Goal: Ask a question: Seek information or help from site administrators or community

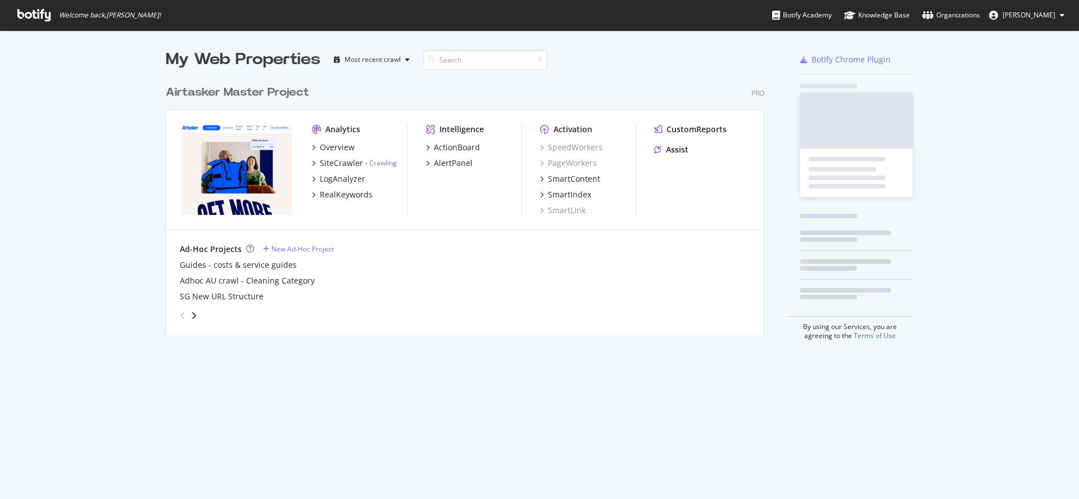
scroll to position [490, 1063]
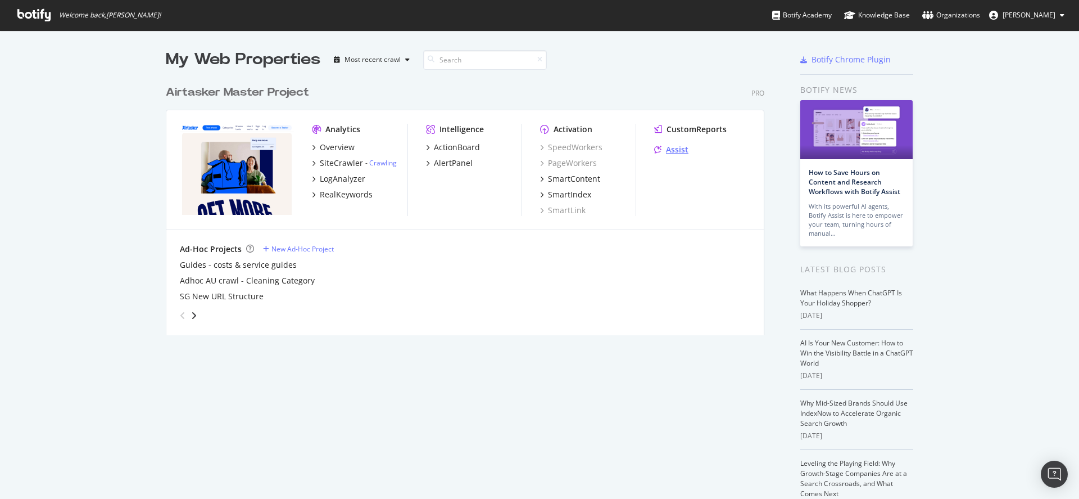
click at [656, 149] on icon "grid" at bounding box center [657, 150] width 7 height 8
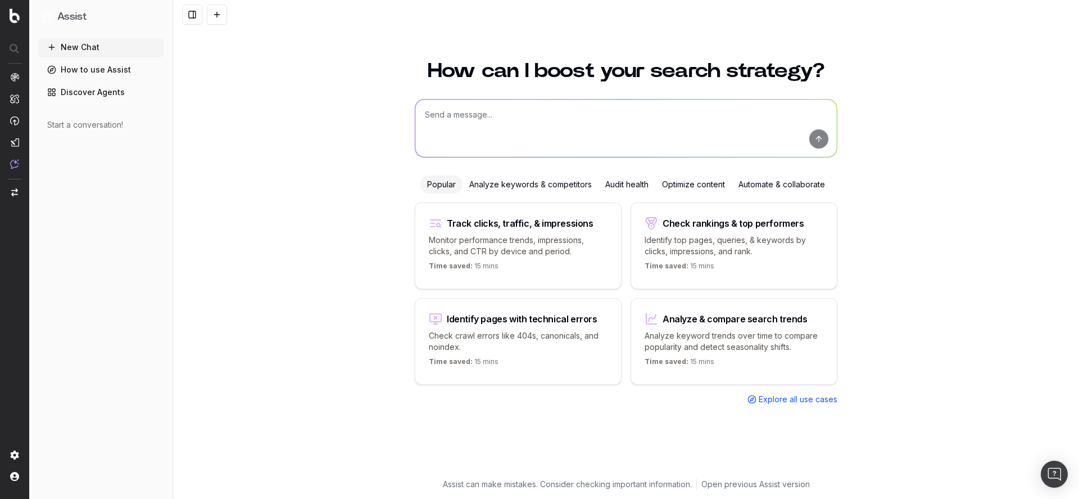
click at [476, 182] on div "Analyze keywords & competitors" at bounding box center [531, 184] width 136 height 18
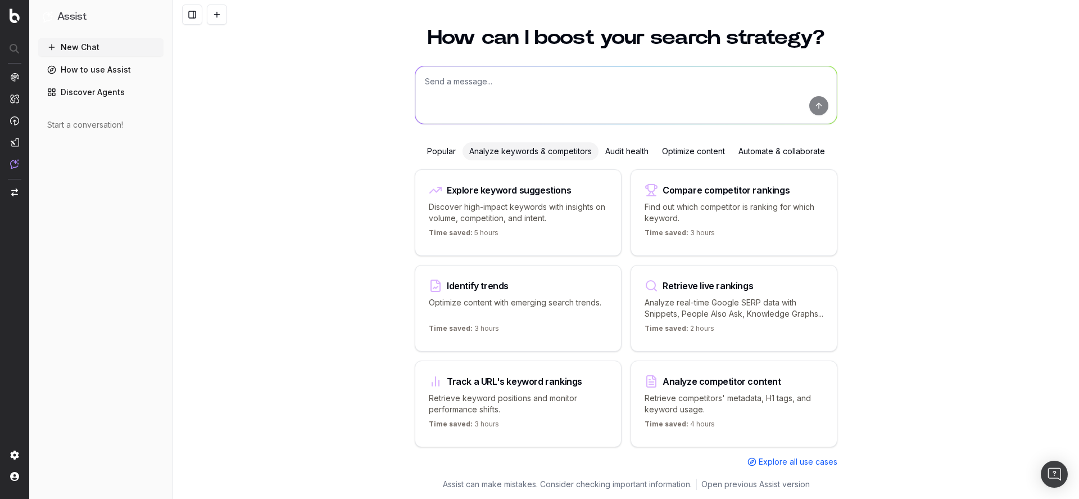
click at [629, 142] on div "Audit health" at bounding box center [627, 151] width 57 height 18
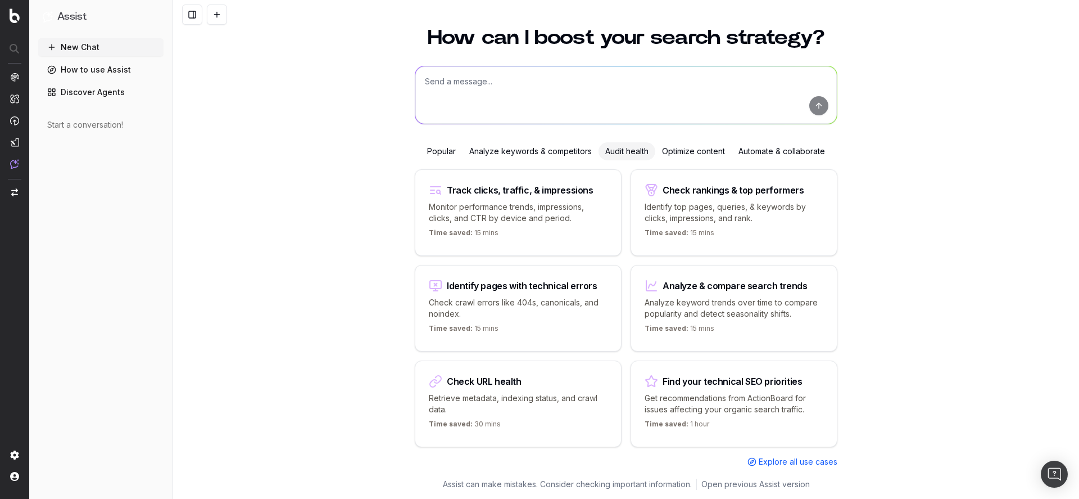
click at [685, 152] on div "Optimize content" at bounding box center [694, 151] width 76 height 18
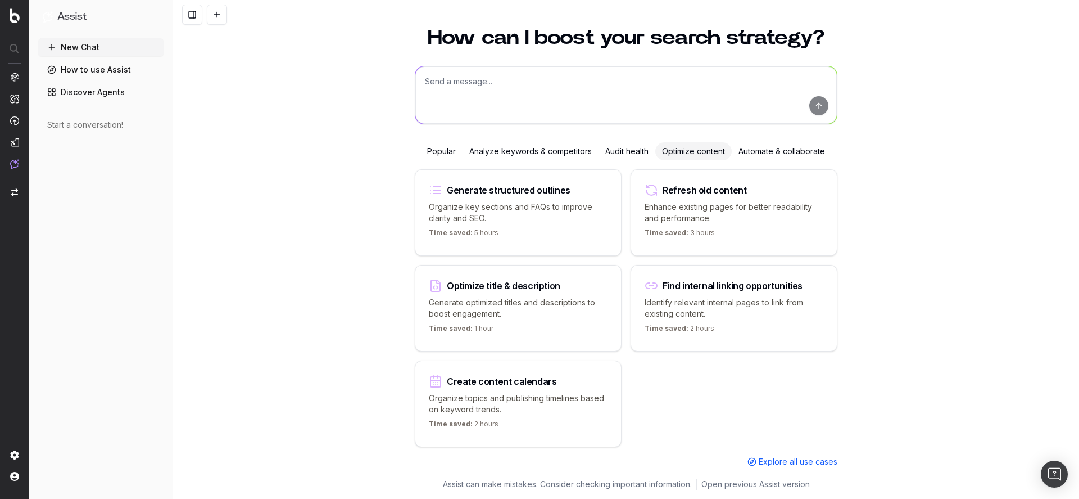
drag, startPoint x: 765, startPoint y: 150, endPoint x: 752, endPoint y: 151, distance: 13.5
click at [765, 150] on div "Automate & collaborate" at bounding box center [782, 151] width 100 height 18
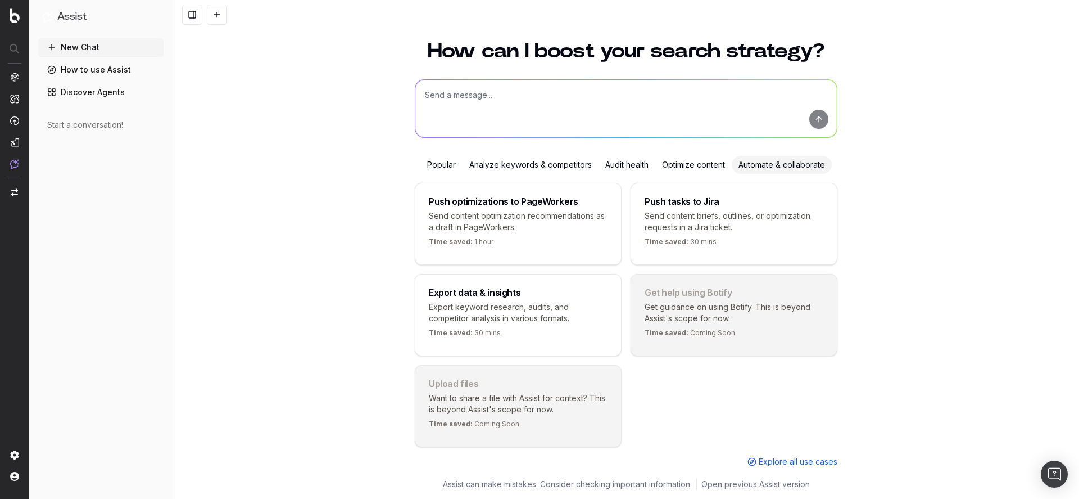
scroll to position [33, 0]
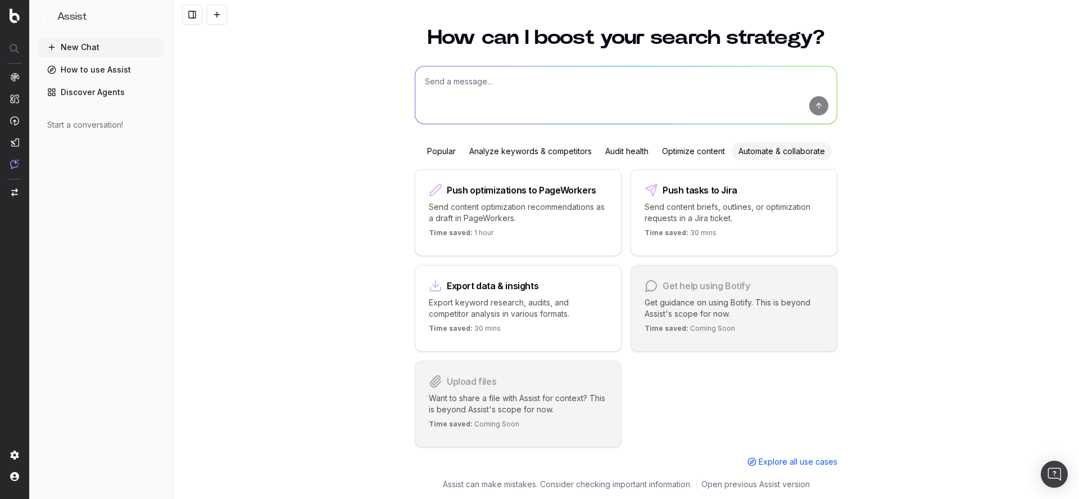
click at [433, 158] on div "Popular" at bounding box center [442, 151] width 42 height 18
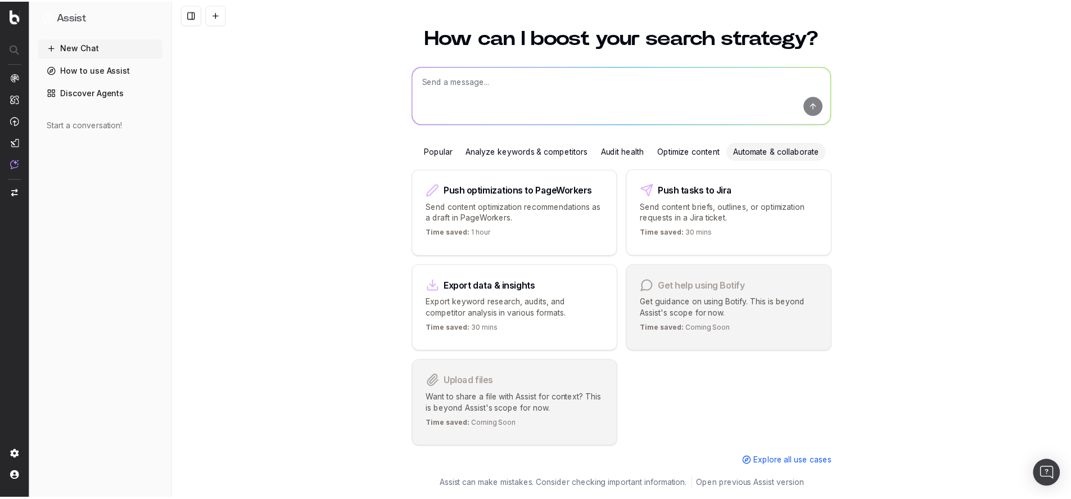
scroll to position [0, 0]
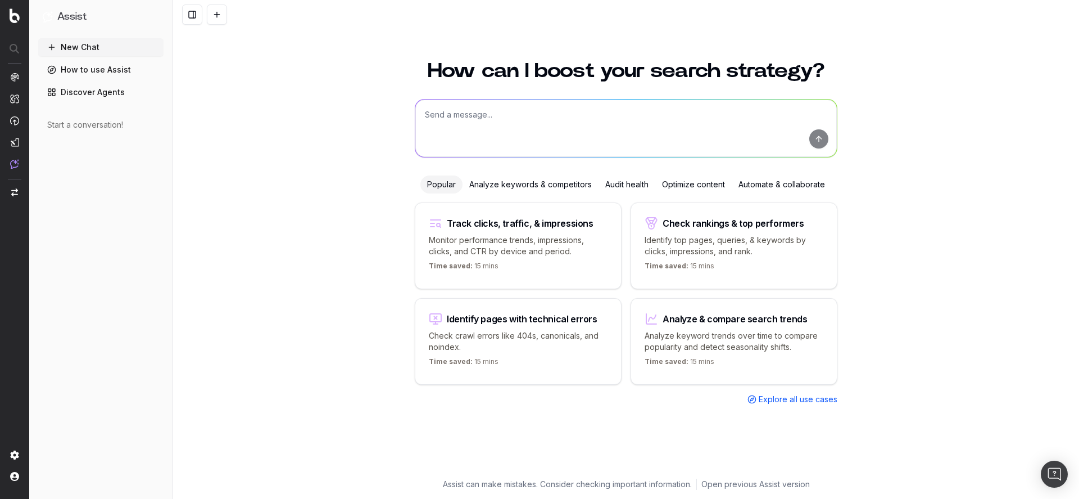
click at [512, 239] on p "Monitor performance trends, impressions, clicks, and CTR by device and period." at bounding box center [518, 245] width 179 height 22
type textarea "Change in clicks/CTR/impressions over last 28 days vs last (branded vs non-bran…"
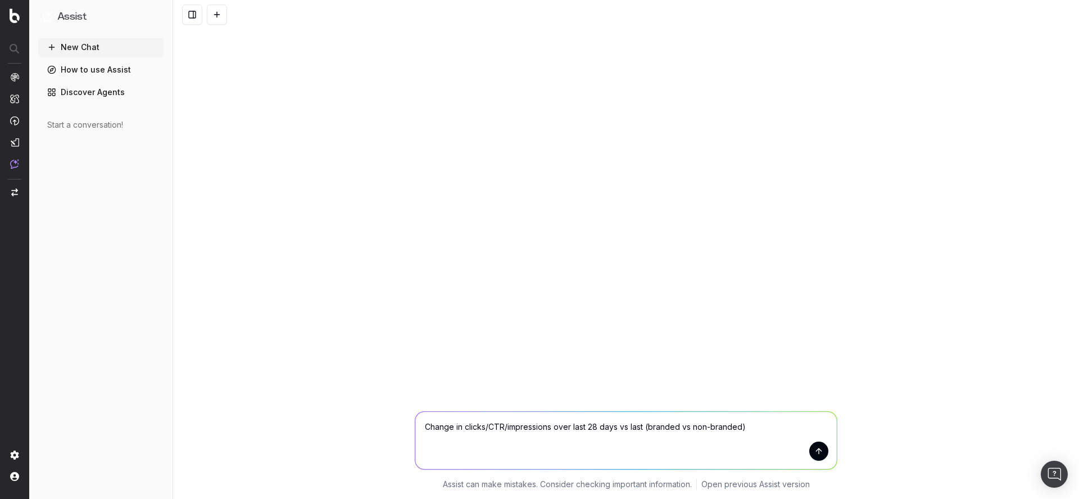
click at [765, 427] on textarea "Change in clicks/CTR/impressions over last 28 days vs last (branded vs non-bran…" at bounding box center [626, 440] width 422 height 57
click at [93, 50] on button "New Chat" at bounding box center [100, 47] width 125 height 18
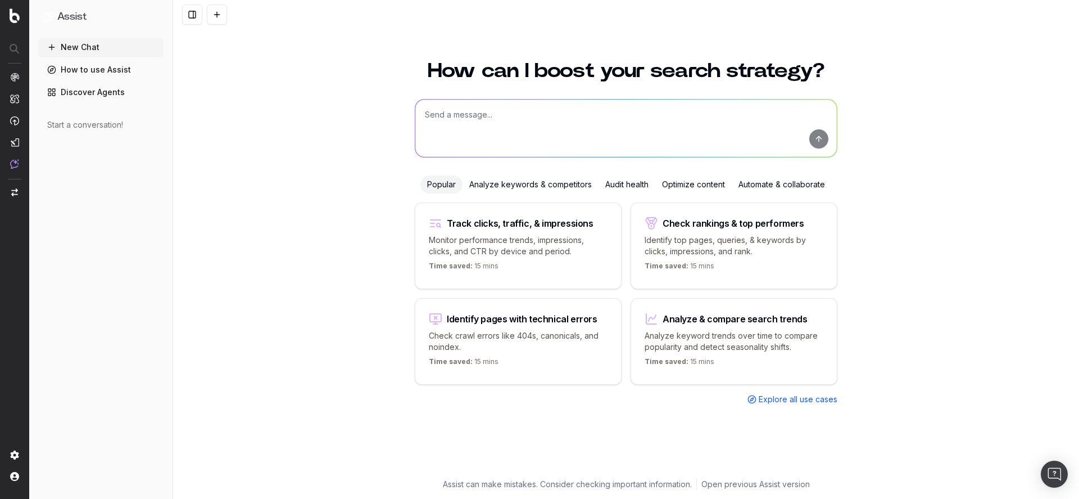
click at [776, 394] on span "Explore all use cases" at bounding box center [798, 399] width 79 height 11
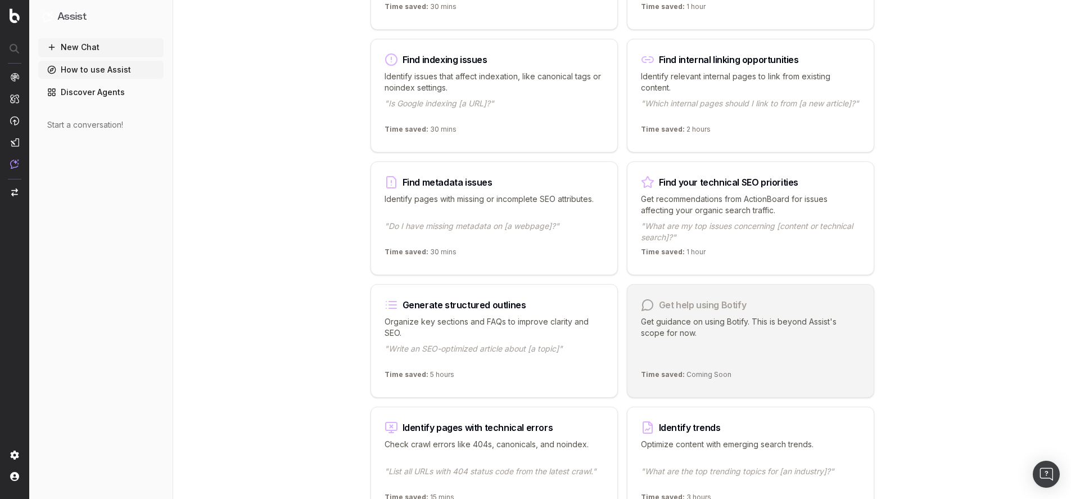
scroll to position [826, 0]
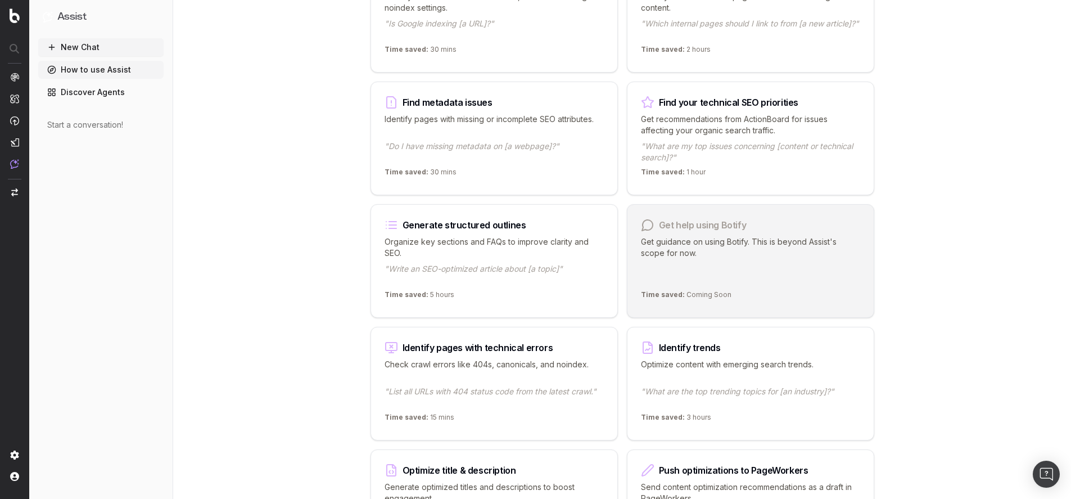
click at [720, 355] on div "Identify trends Optimize content with emerging search trends. "What are the top…" at bounding box center [750, 384] width 247 height 114
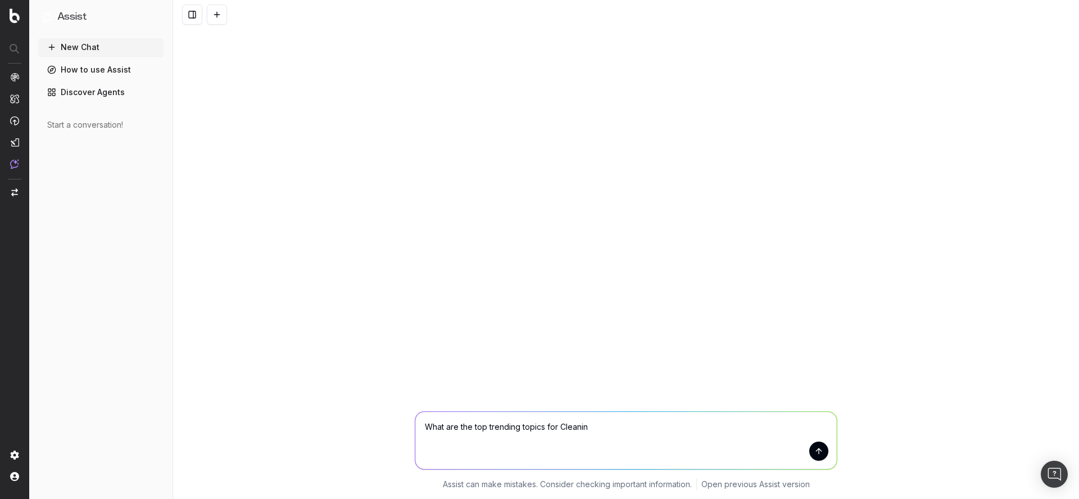
type textarea "What are the top trending topics for Cleaning"
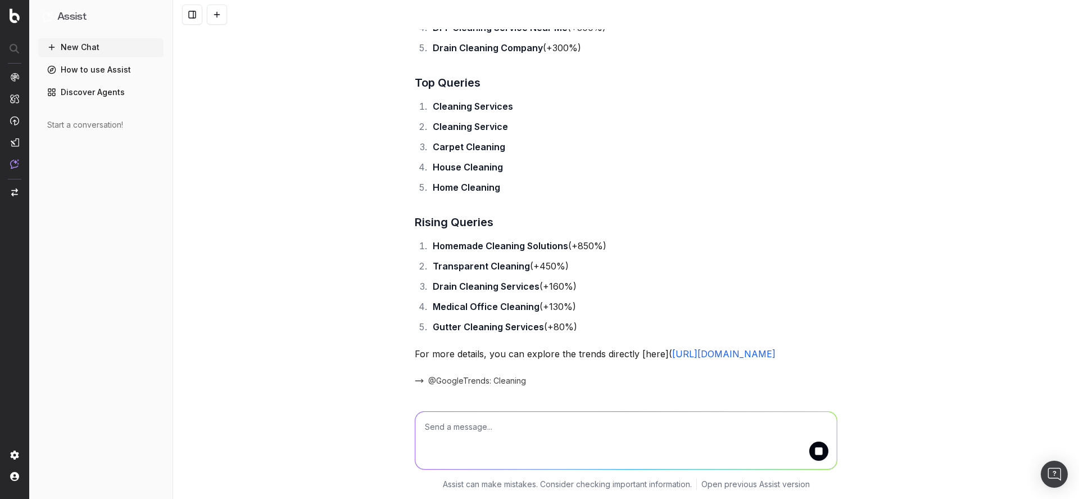
scroll to position [349, 0]
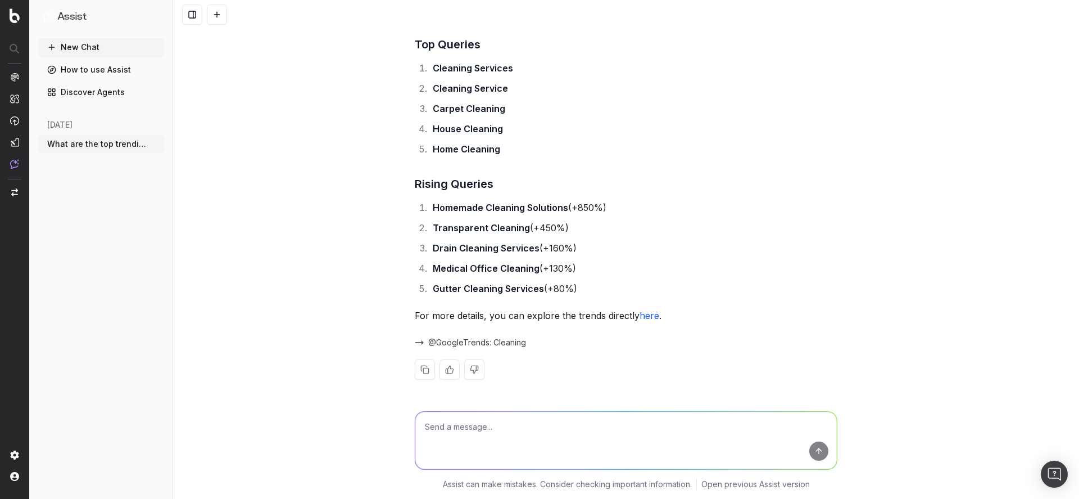
click at [486, 341] on span "@GoogleTrends: Cleaning" at bounding box center [477, 342] width 98 height 11
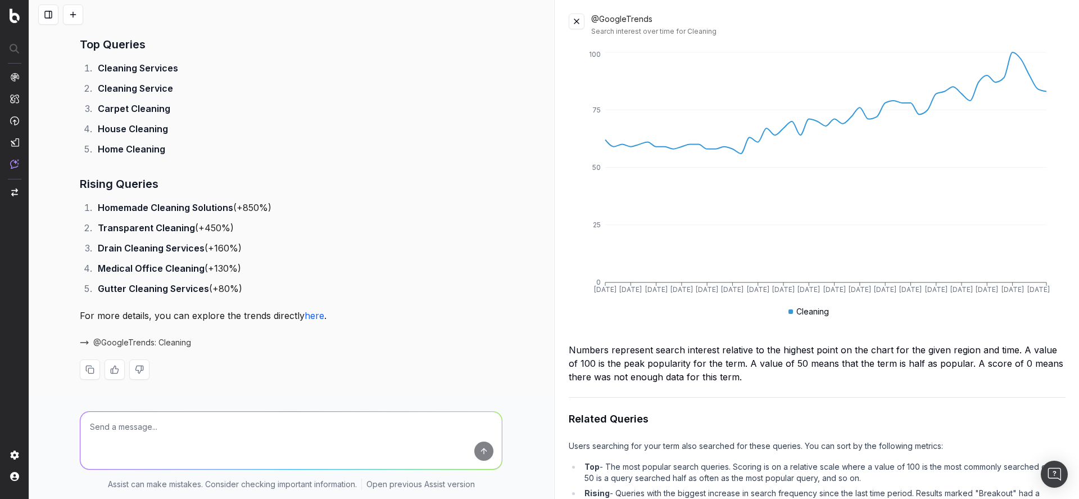
click at [580, 25] on button at bounding box center [577, 21] width 16 height 16
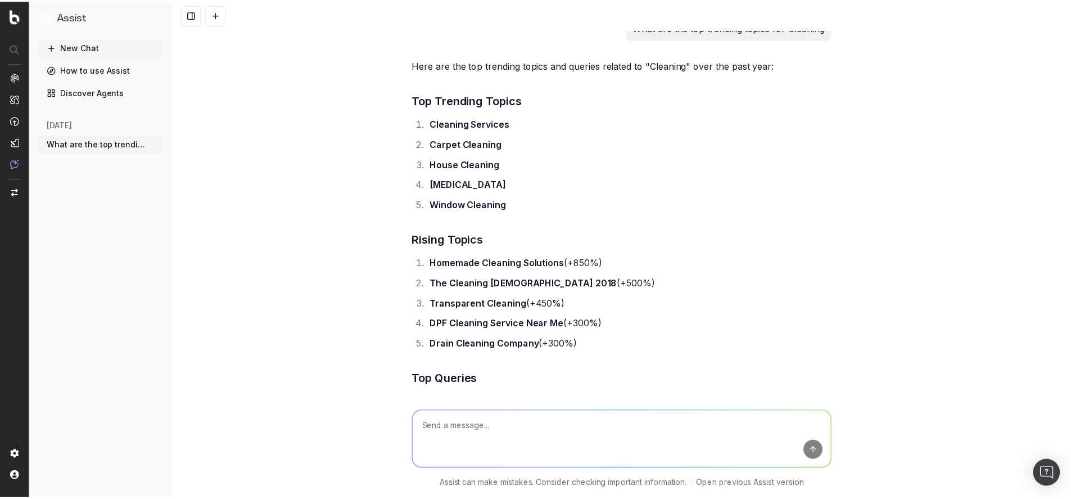
scroll to position [0, 0]
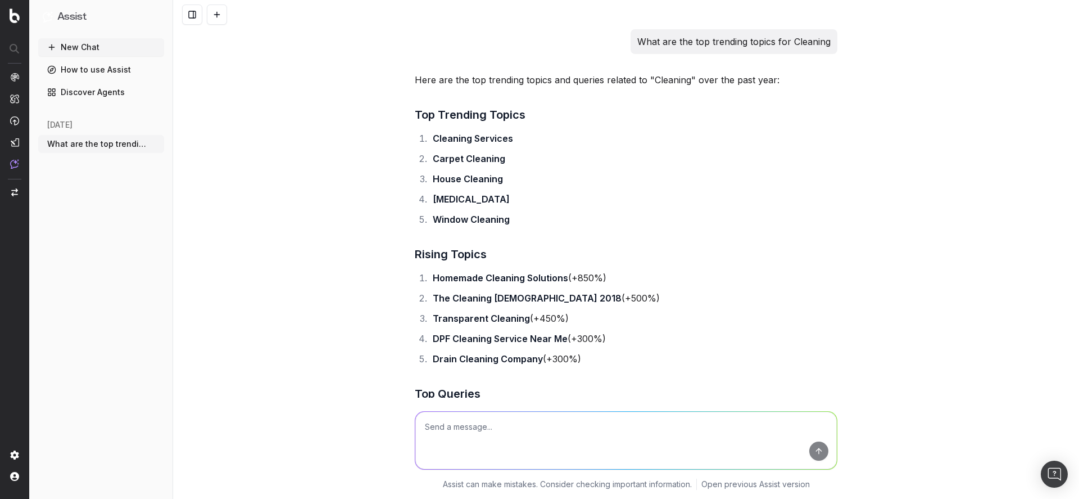
click at [93, 51] on button "New Chat" at bounding box center [101, 47] width 126 height 18
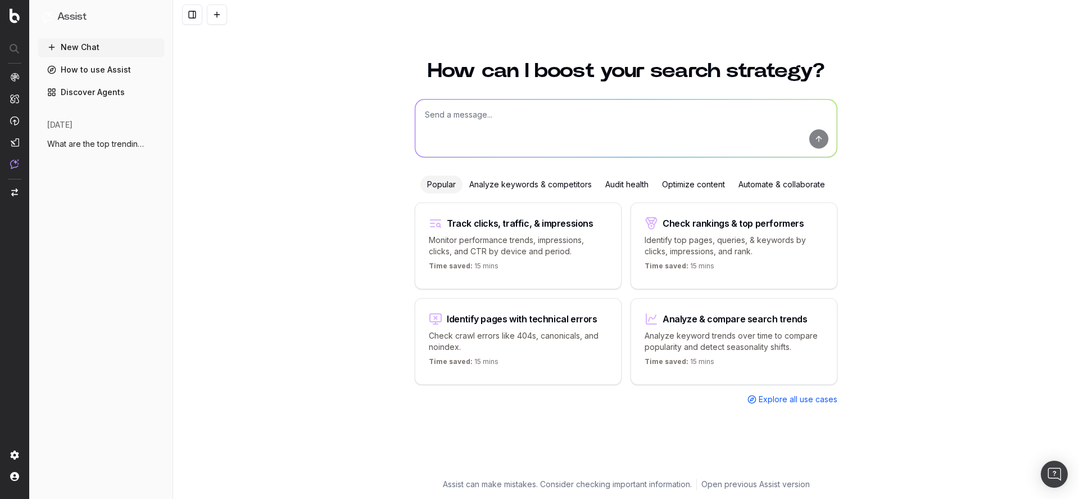
click at [536, 182] on div "Analyze keywords & competitors" at bounding box center [531, 184] width 136 height 18
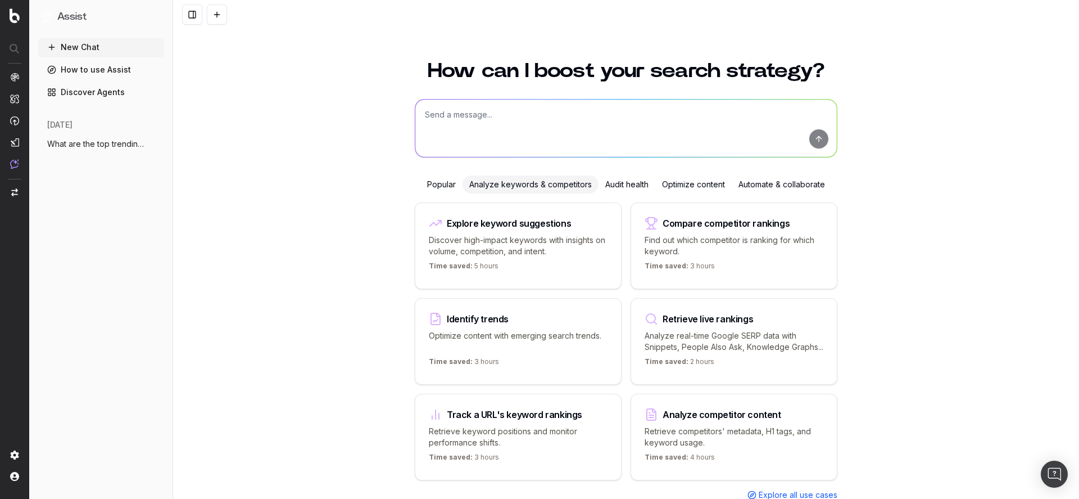
click at [702, 186] on div "Optimize content" at bounding box center [694, 184] width 76 height 18
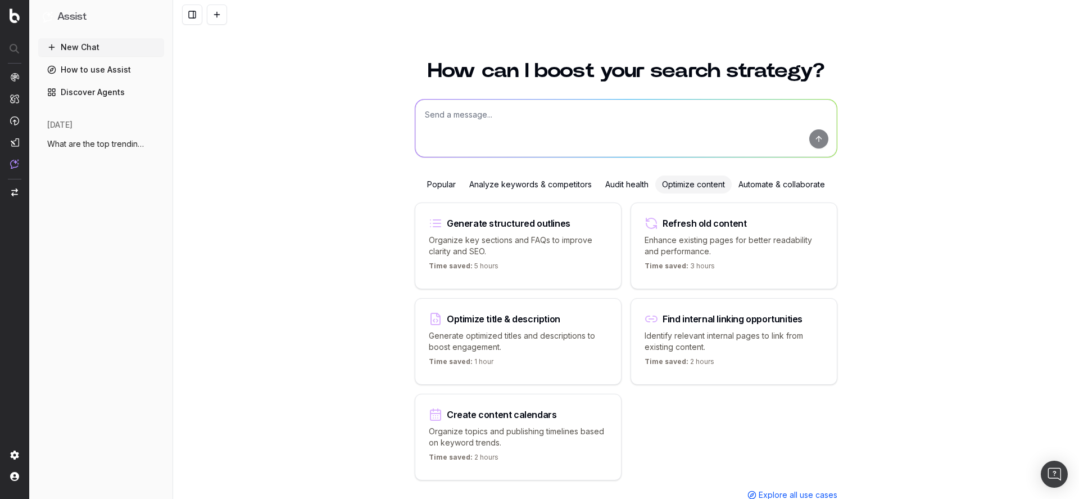
click at [760, 186] on div "Automate & collaborate" at bounding box center [782, 184] width 100 height 18
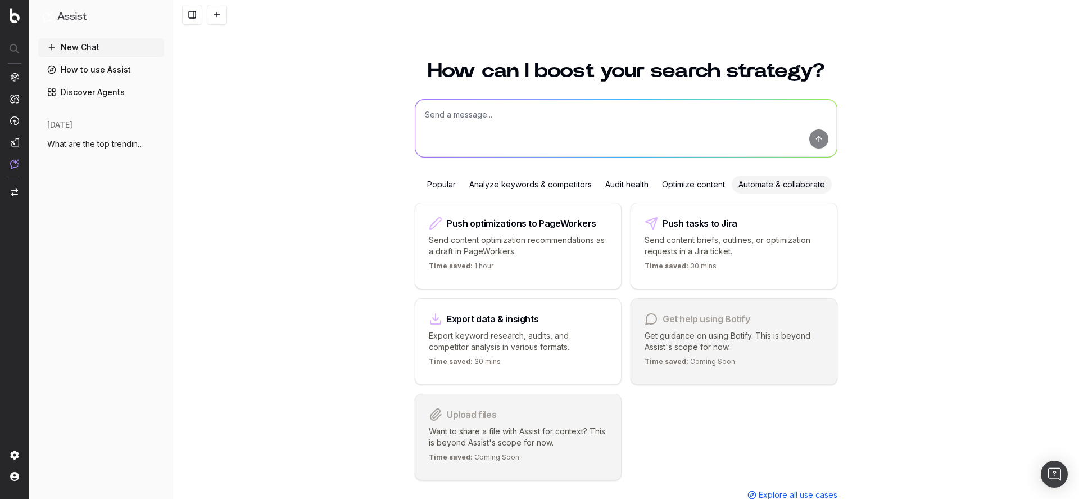
click at [685, 189] on div "Optimize content" at bounding box center [694, 184] width 76 height 18
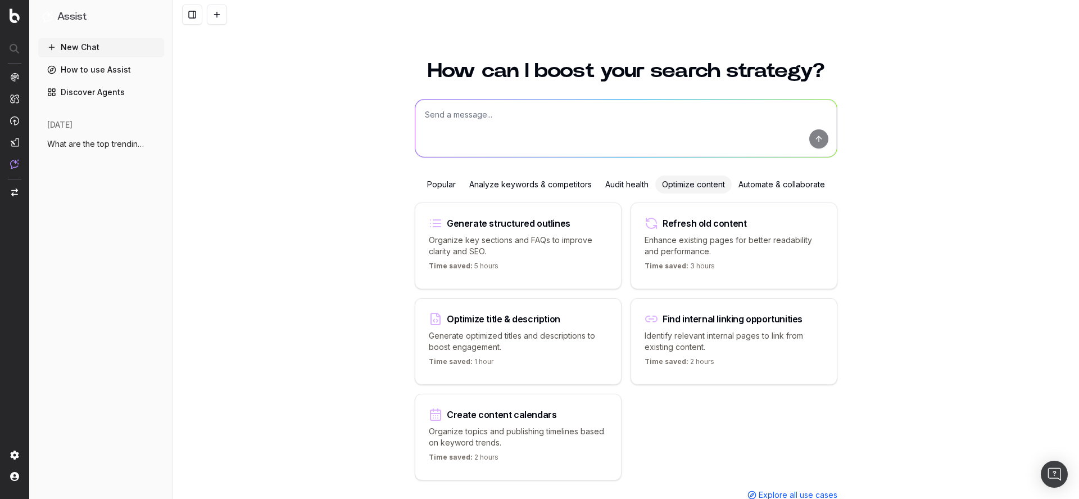
click at [617, 188] on div "Audit health" at bounding box center [627, 184] width 57 height 18
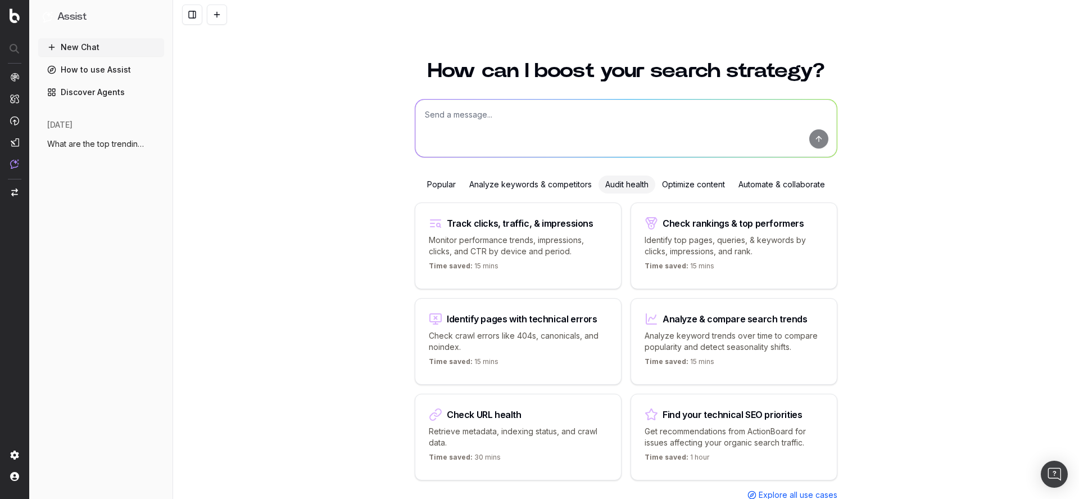
click at [444, 186] on div "Popular" at bounding box center [442, 184] width 42 height 18
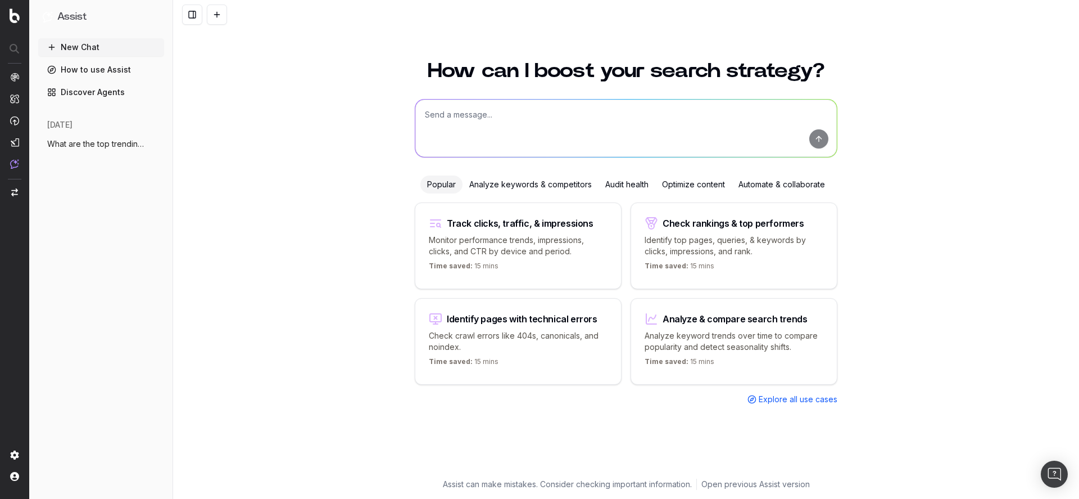
click at [511, 184] on div "Analyze keywords & competitors" at bounding box center [531, 184] width 136 height 18
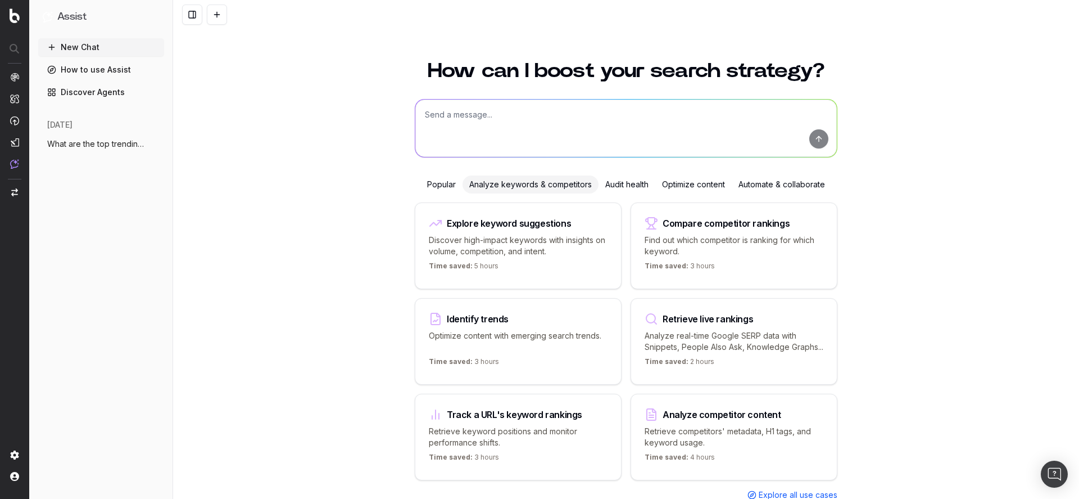
click at [427, 186] on div "Popular" at bounding box center [442, 184] width 42 height 18
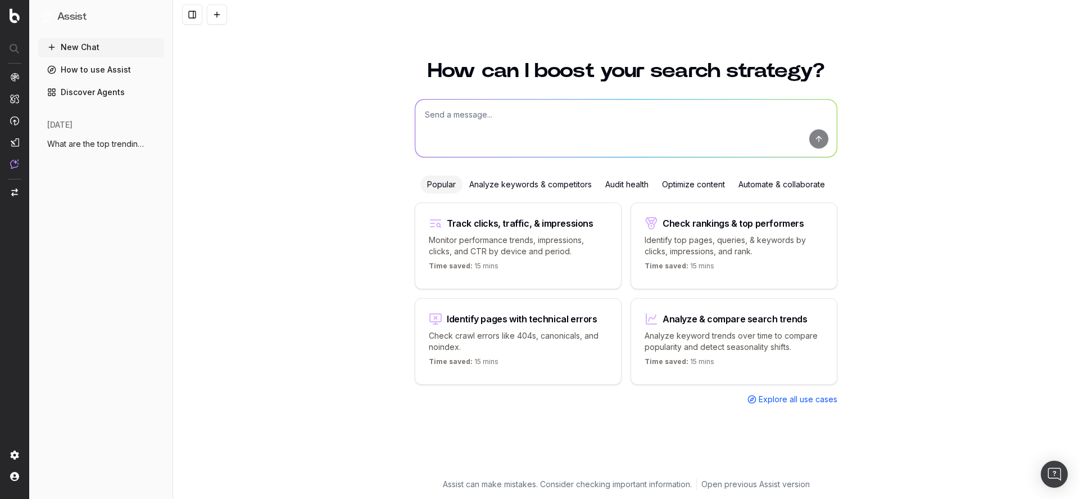
click at [124, 91] on link "Discover Agents" at bounding box center [101, 92] width 126 height 18
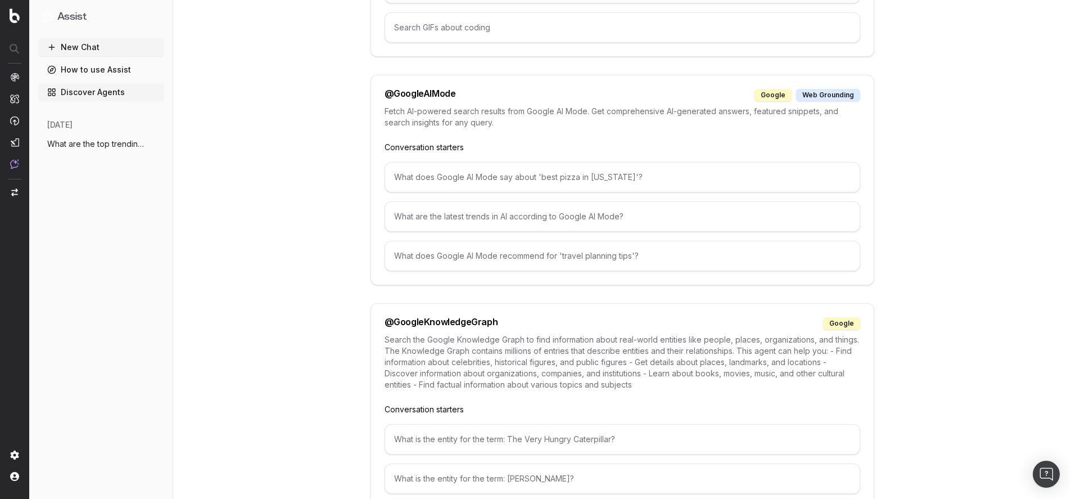
scroll to position [1040, 0]
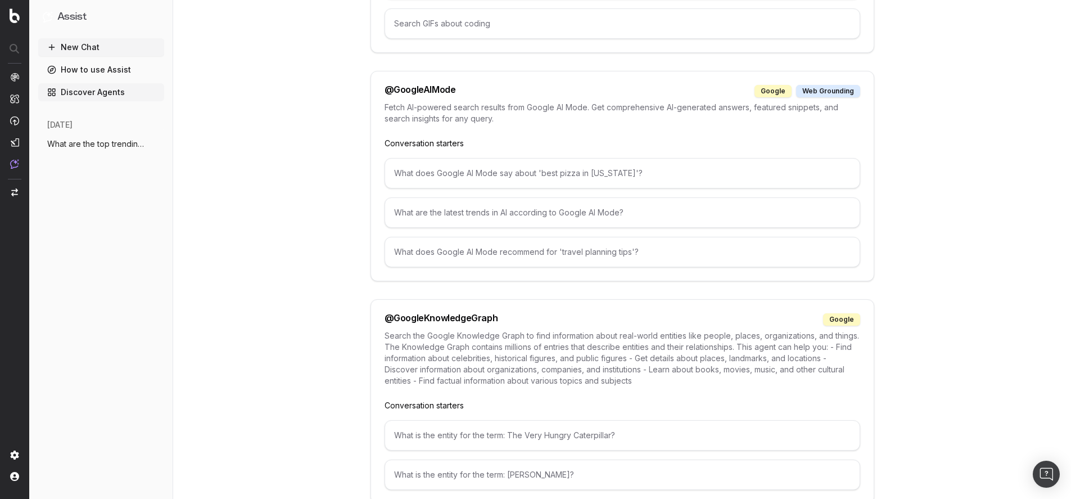
click at [419, 106] on p "Fetch AI-powered search results from Google AI Mode. Get comprehensive AI-gener…" at bounding box center [623, 113] width 476 height 22
click at [421, 87] on div "@ GoogleAIMode" at bounding box center [420, 91] width 71 height 12
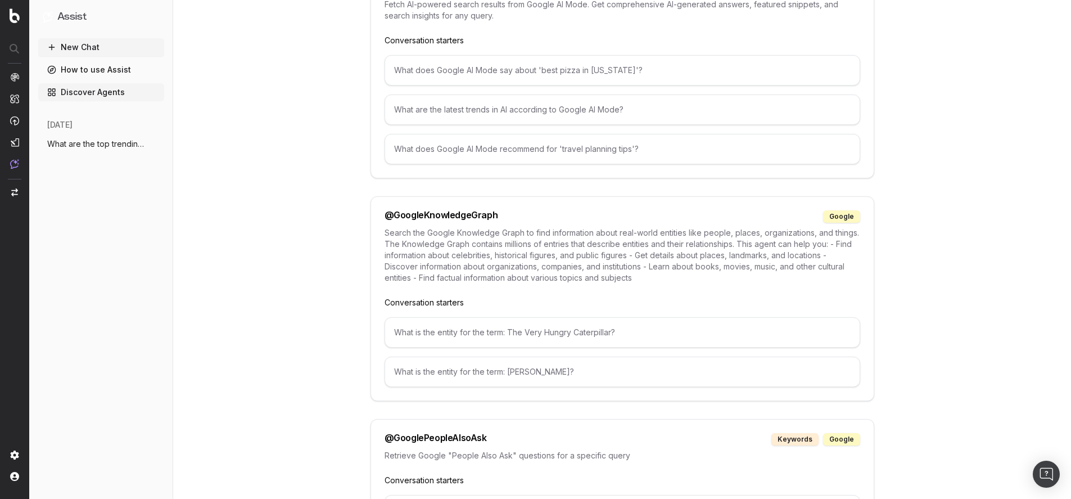
click at [512, 336] on div "What is the entity for the term: The Very Hungry Caterpillar?" at bounding box center [623, 332] width 476 height 30
click at [544, 310] on div "@ GoogleKnowledgeGraph google Search the Google Knowledge Graph to find informa…" at bounding box center [622, 298] width 504 height 205
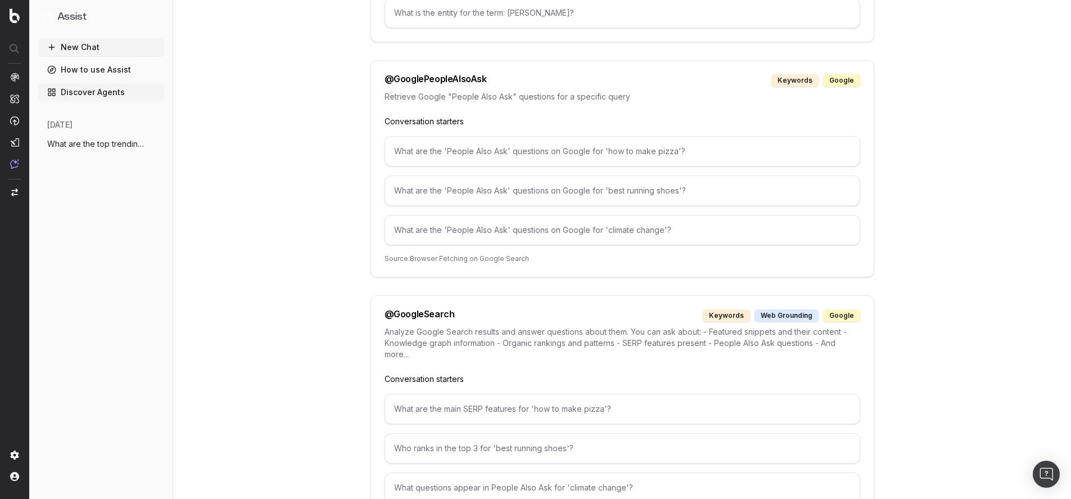
scroll to position [1560, 0]
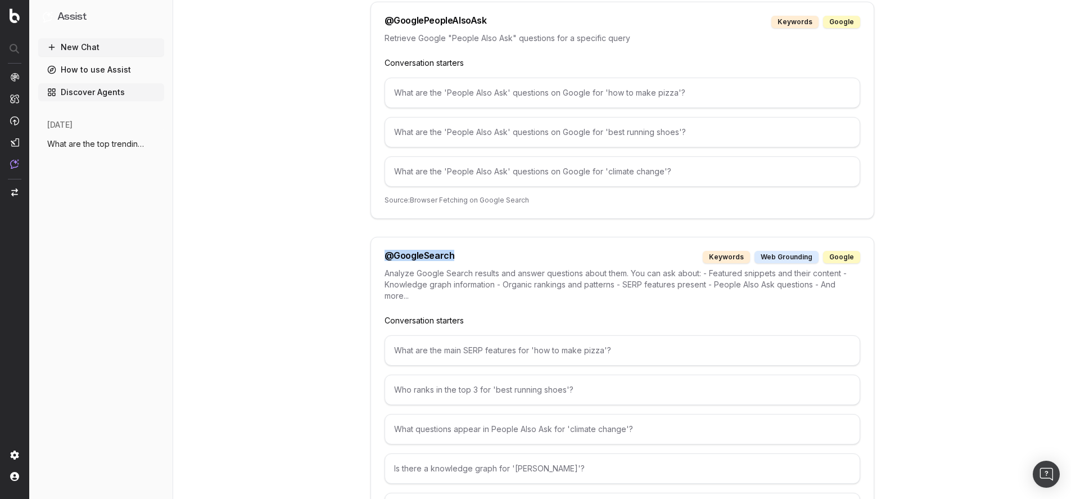
drag, startPoint x: 461, startPoint y: 258, endPoint x: 376, endPoint y: 255, distance: 85.5
click at [376, 254] on div "@ GoogleSearch keywords web grounding google Analyze Google Search results and …" at bounding box center [622, 396] width 504 height 318
click at [388, 259] on div "@ GoogleSearch" at bounding box center [420, 257] width 70 height 12
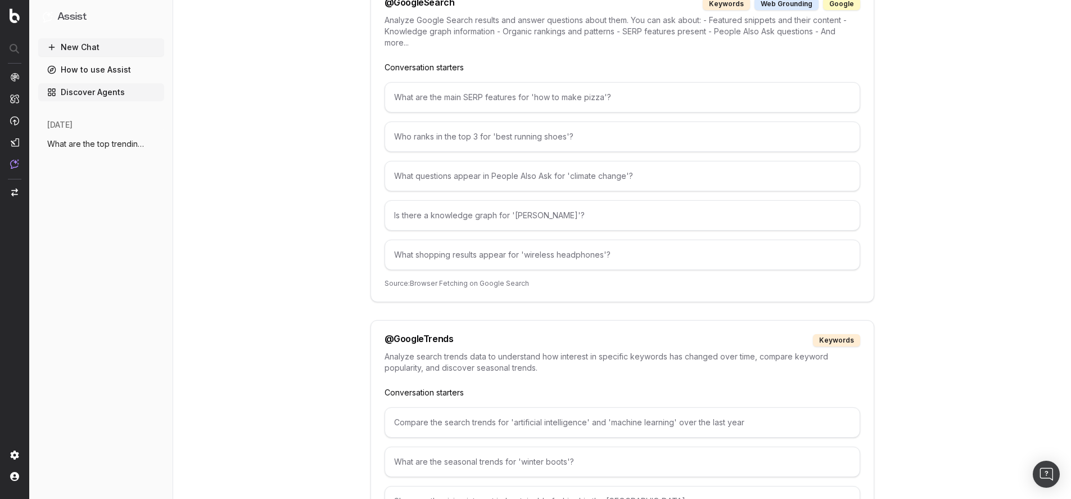
scroll to position [1819, 0]
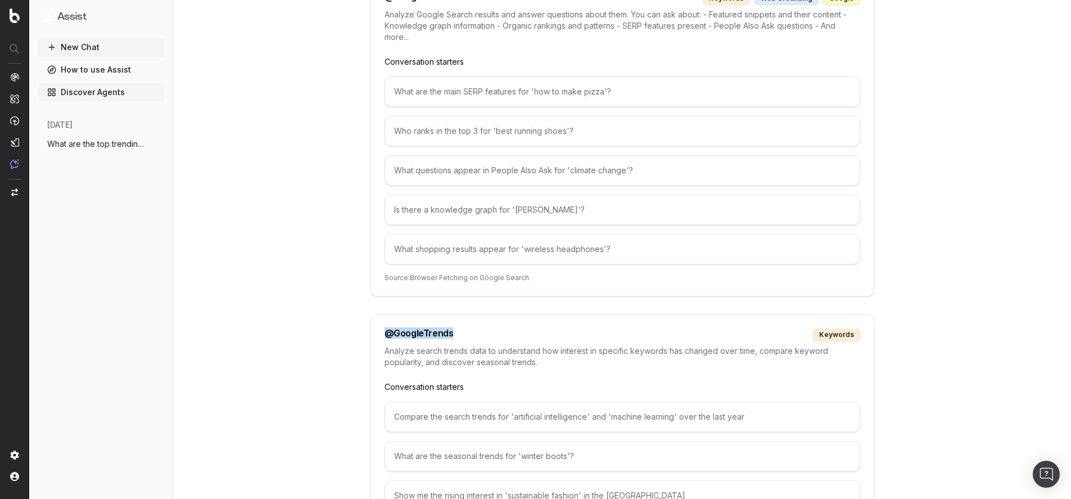
drag, startPoint x: 451, startPoint y: 337, endPoint x: 393, endPoint y: 336, distance: 57.9
click at [386, 328] on div "@ GoogleTrends keywords" at bounding box center [623, 334] width 476 height 12
drag, startPoint x: 393, startPoint y: 336, endPoint x: 386, endPoint y: 335, distance: 6.8
click at [393, 336] on div "@ GoogleTrends" at bounding box center [419, 334] width 69 height 12
drag, startPoint x: 385, startPoint y: 334, endPoint x: 511, endPoint y: 336, distance: 125.9
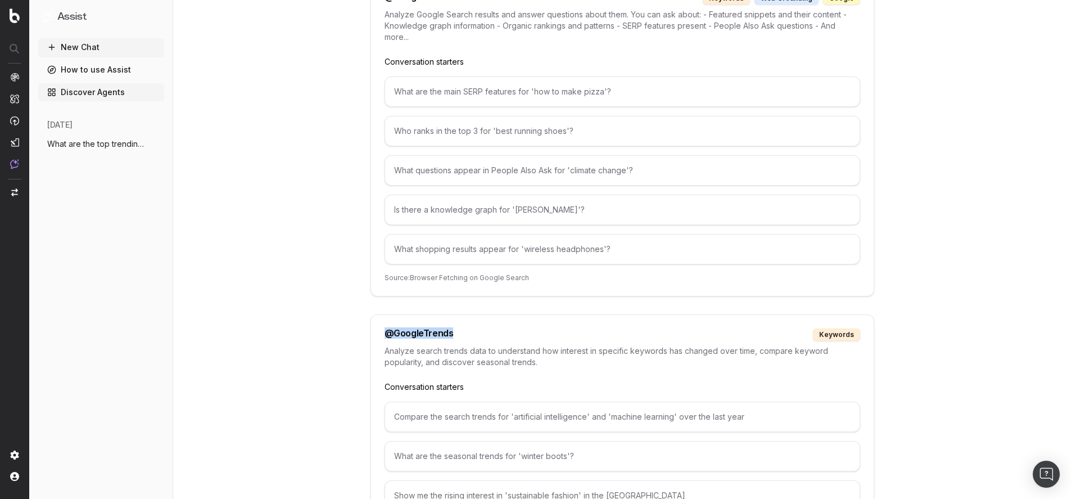
click at [508, 336] on div "@ GoogleTrends keywords" at bounding box center [623, 334] width 476 height 12
click at [513, 336] on div "@ GoogleTrends keywords" at bounding box center [623, 334] width 476 height 12
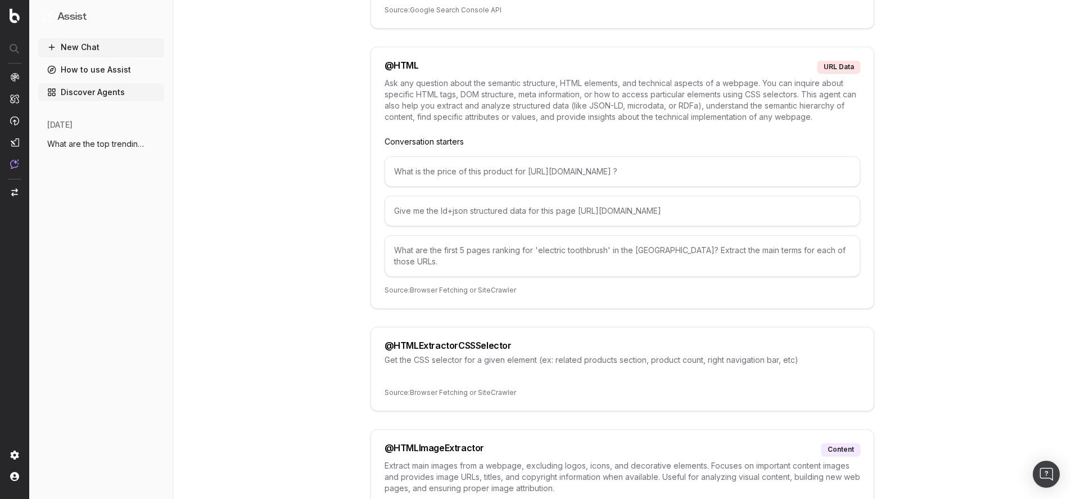
scroll to position [2633, 0]
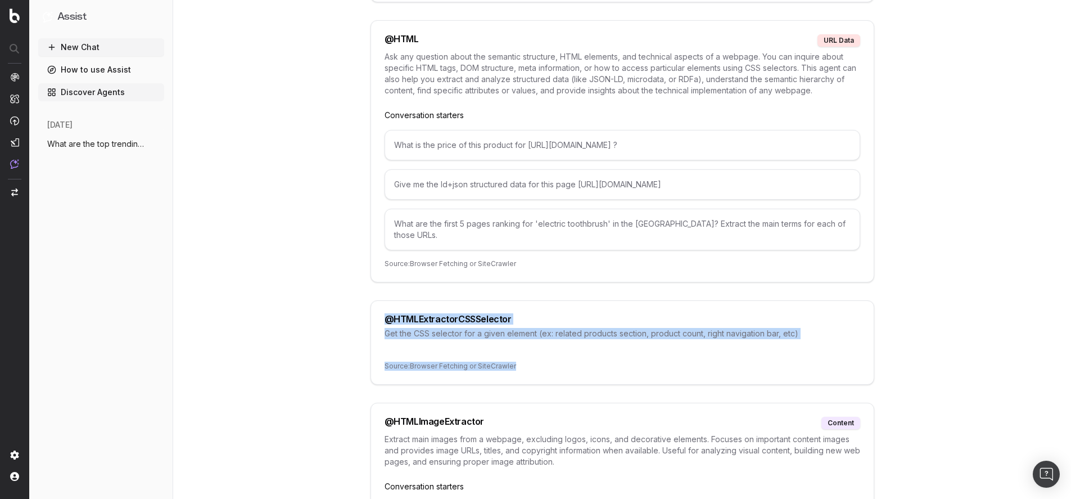
drag, startPoint x: 382, startPoint y: 308, endPoint x: 535, endPoint y: 356, distance: 161.1
click at [535, 356] on div "@ HTMLExtractorCSSSelector Get the CSS selector for a given element (ex: relate…" at bounding box center [622, 342] width 504 height 84
click at [535, 362] on p "Source: Browser Fetching or SiteCrawler" at bounding box center [623, 366] width 476 height 9
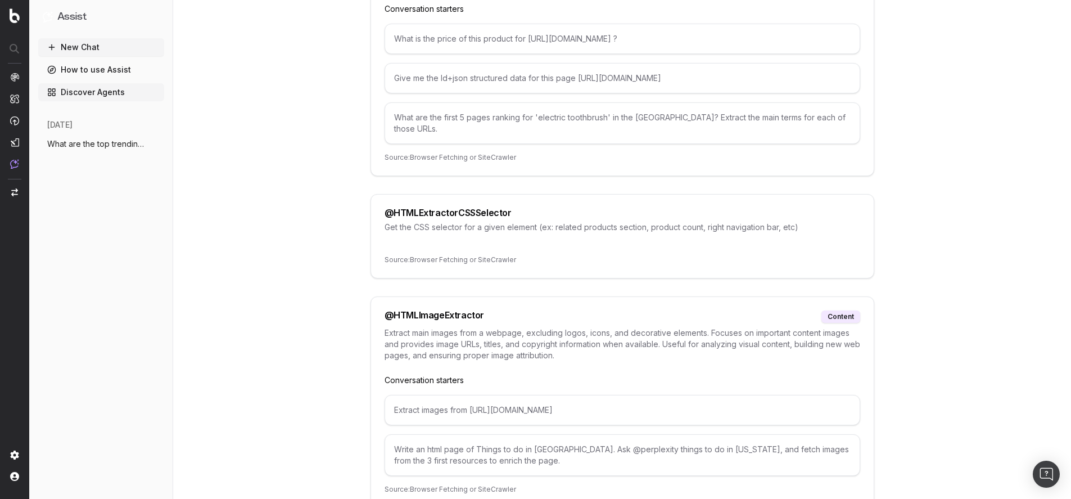
scroll to position [2742, 0]
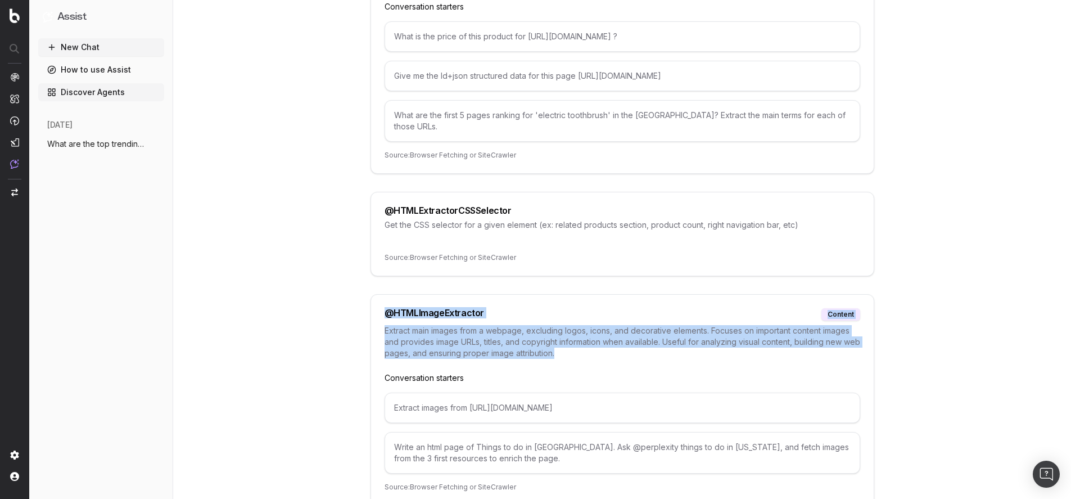
drag, startPoint x: 528, startPoint y: 345, endPoint x: 358, endPoint y: 297, distance: 176.9
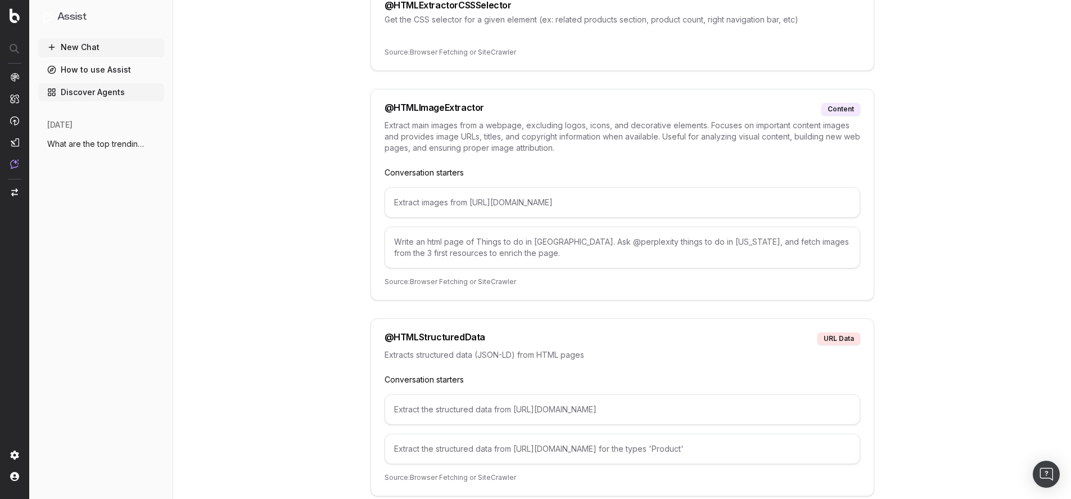
scroll to position [2957, 0]
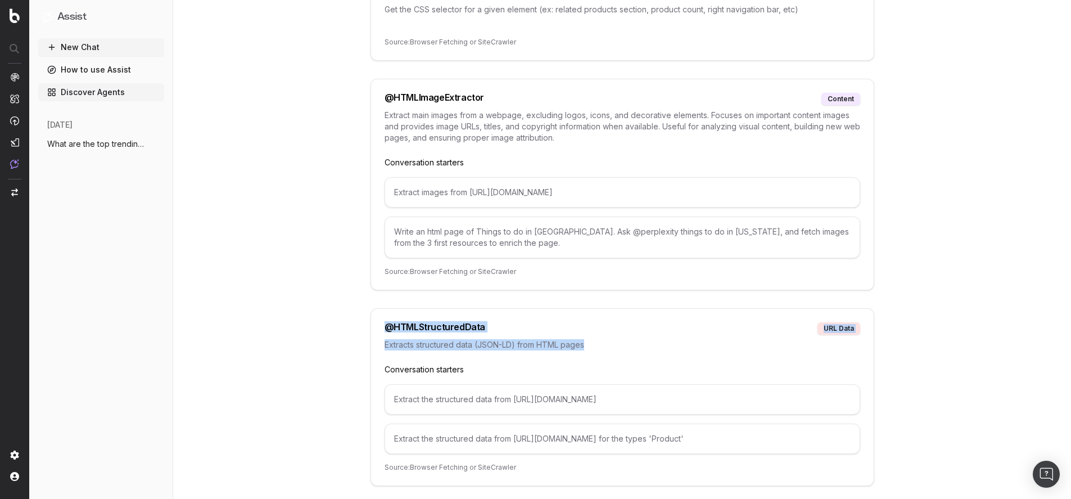
drag, startPoint x: 382, startPoint y: 314, endPoint x: 620, endPoint y: 333, distance: 239.1
click at [620, 333] on div "@ HTMLStructuredData URL data Extracts structured data (JSON-LD) from HTML page…" at bounding box center [622, 397] width 504 height 178
click at [620, 339] on p "Extracts structured data (JSON-LD) from HTML pages" at bounding box center [623, 344] width 476 height 11
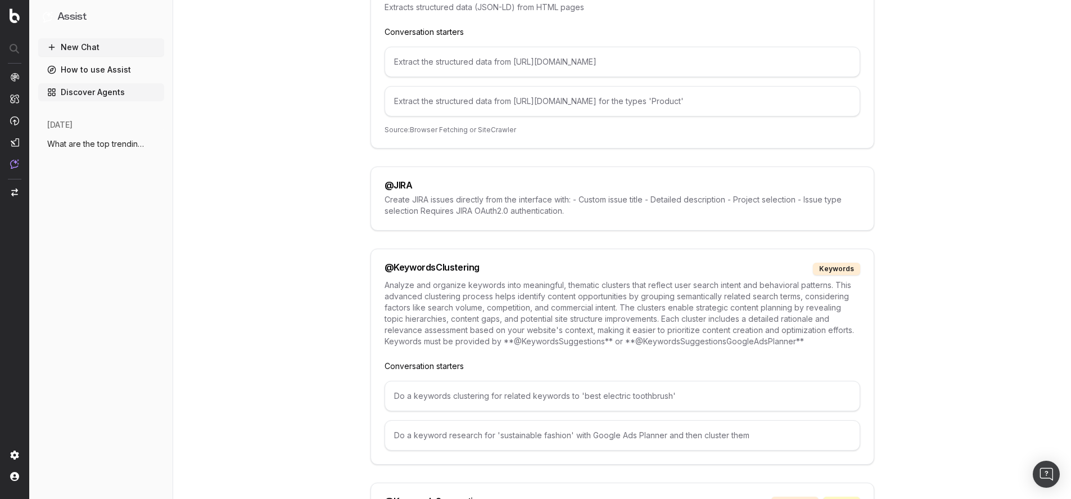
scroll to position [3325, 0]
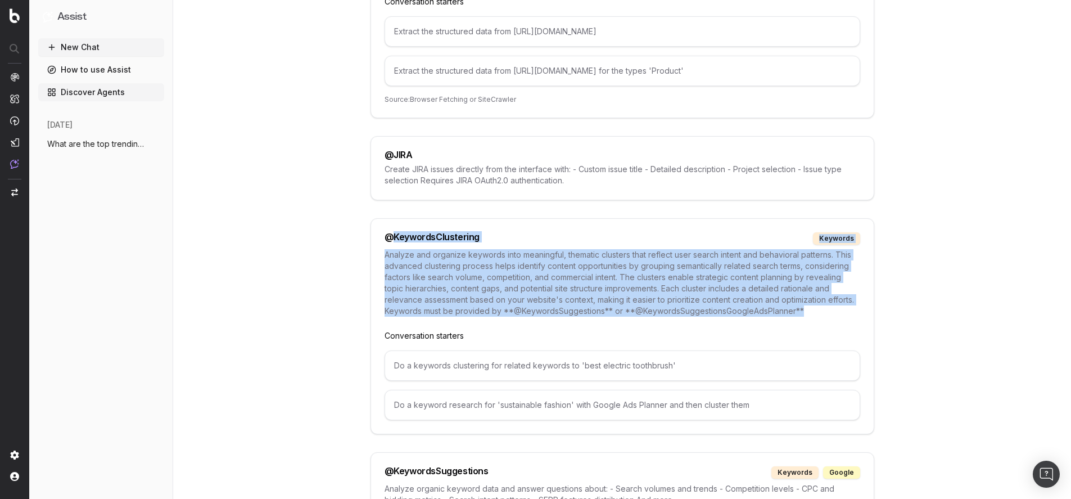
drag, startPoint x: 390, startPoint y: 225, endPoint x: 762, endPoint y: 313, distance: 382.4
click at [762, 313] on div "@ KeywordsClustering keywords Analyze and organize keywords into meaningful, th…" at bounding box center [622, 326] width 504 height 216
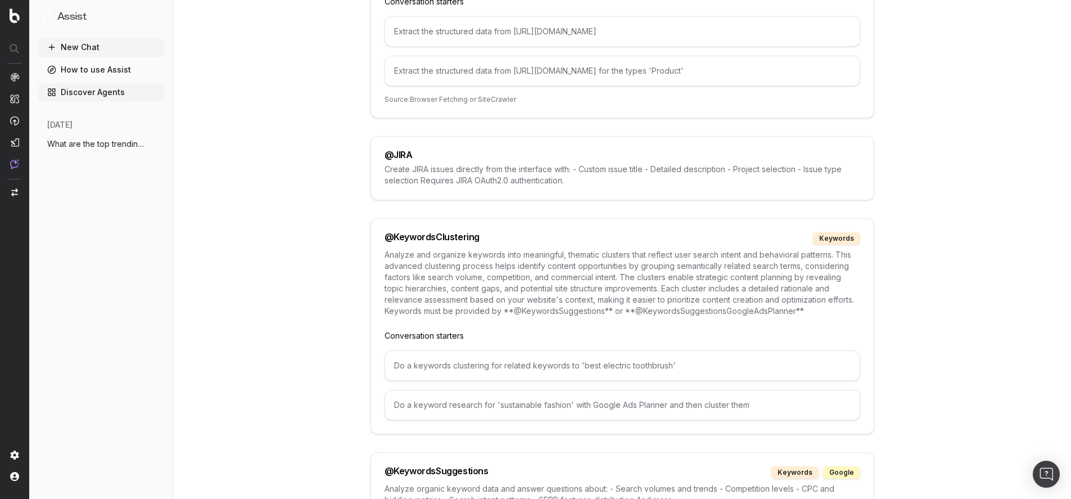
click at [763, 313] on div "Analyze and organize keywords into meaningful, thematic clusters that reflect u…" at bounding box center [623, 289] width 476 height 81
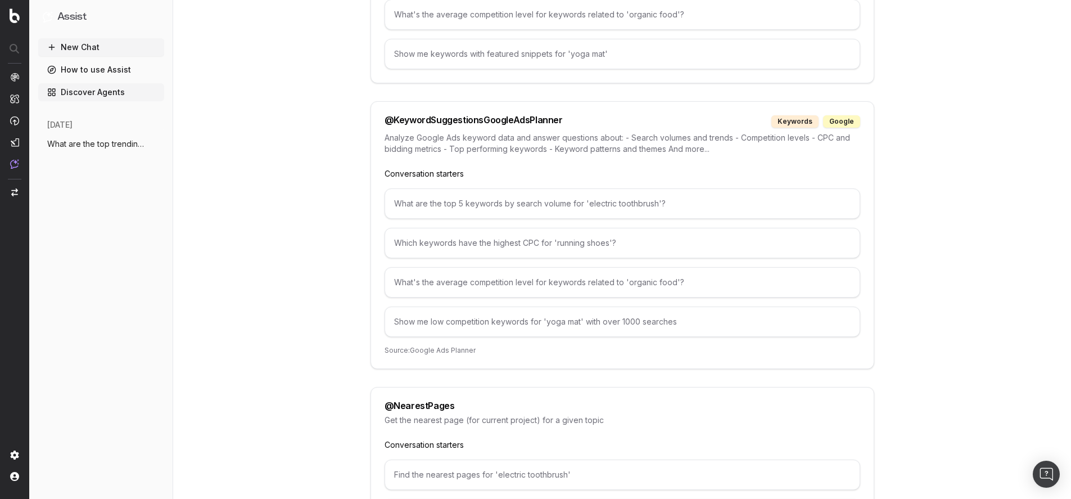
scroll to position [3947, 0]
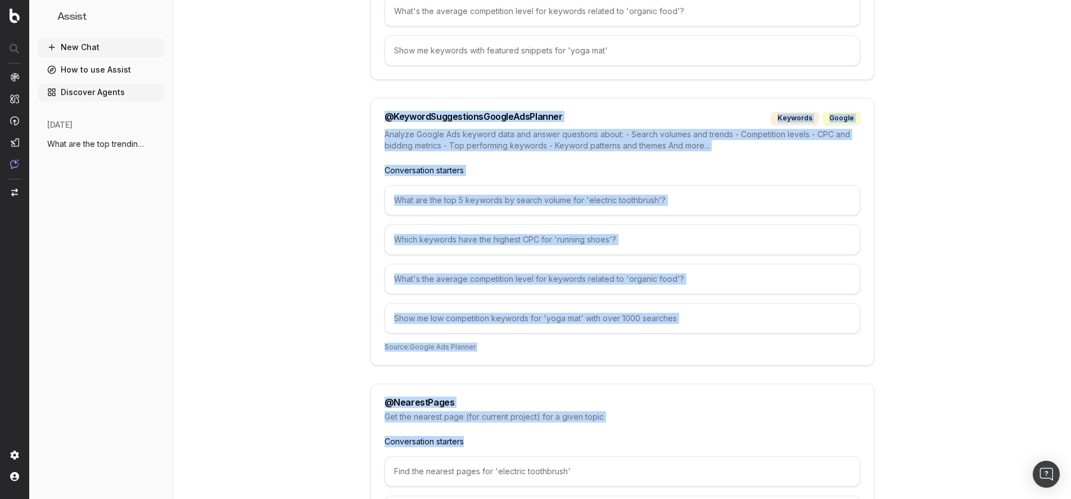
drag, startPoint x: 378, startPoint y: 105, endPoint x: 618, endPoint y: 432, distance: 406.3
click at [618, 436] on p "Conversation starters" at bounding box center [623, 441] width 476 height 11
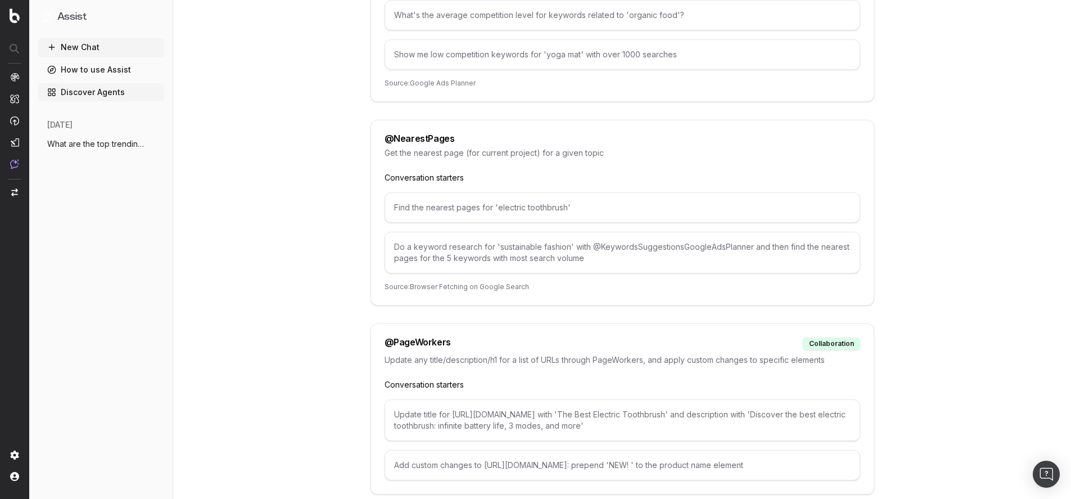
scroll to position [4280, 0]
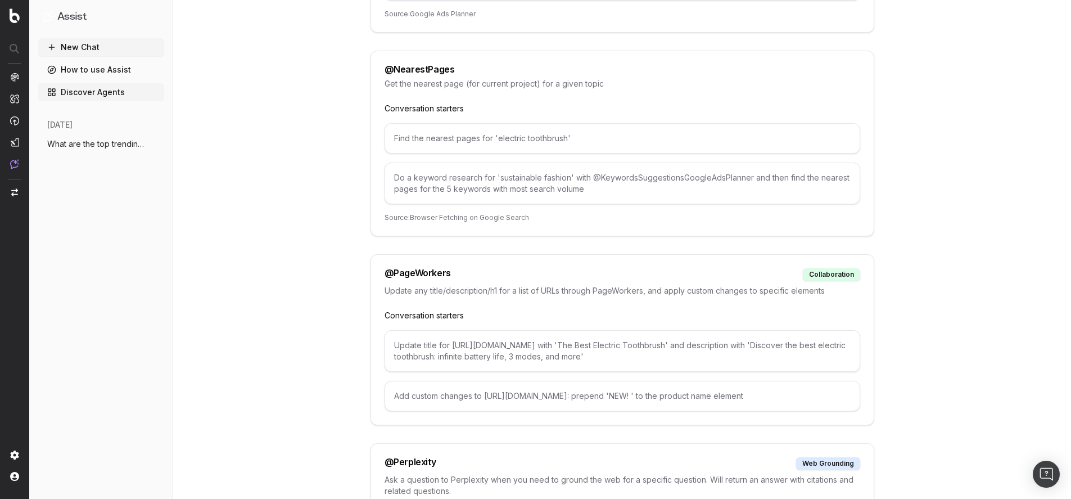
drag, startPoint x: 376, startPoint y: 256, endPoint x: 801, endPoint y: 394, distance: 446.1
click at [801, 394] on div "@ PageWorkers collaboration Update any title/description/h1 for a list of URLs …" at bounding box center [622, 339] width 504 height 171
click at [802, 393] on div "Add custom changes to [URL][DOMAIN_NAME]: prepend 'NEW! ' to the product name e…" at bounding box center [623, 396] width 476 height 30
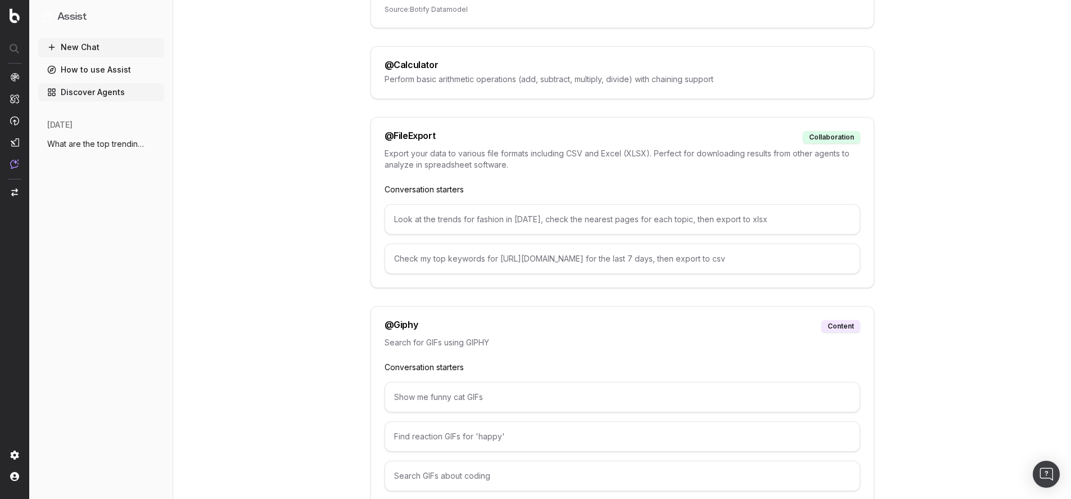
scroll to position [0, 0]
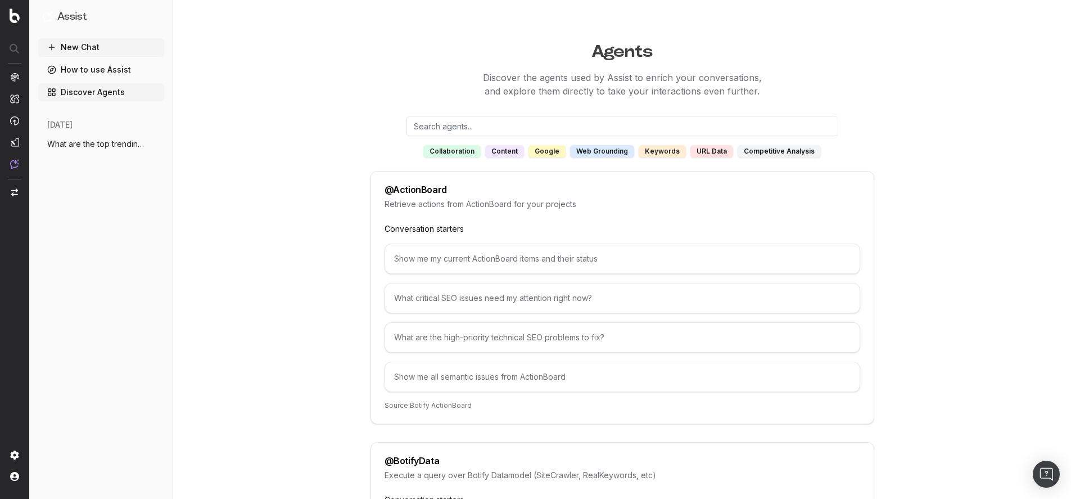
click at [504, 153] on div "content" at bounding box center [504, 151] width 39 height 12
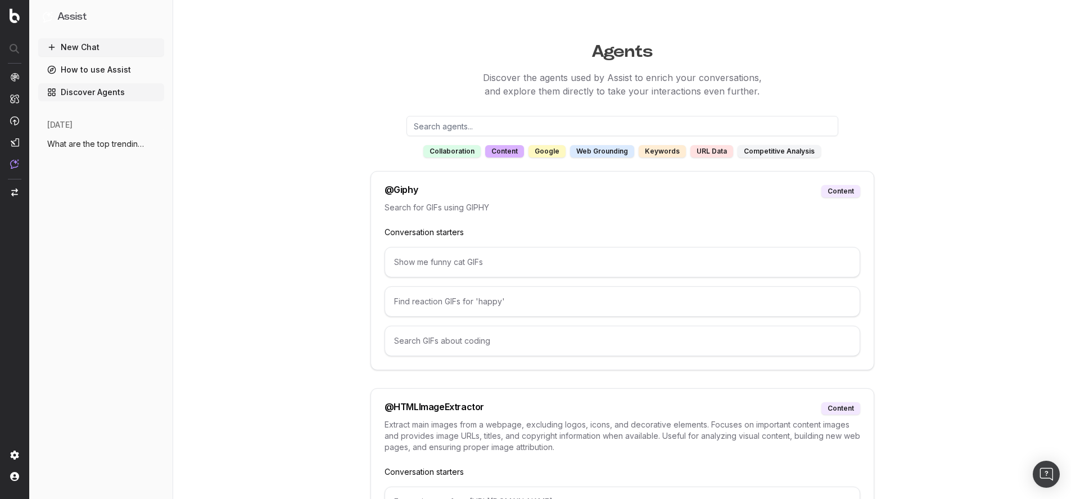
click at [456, 153] on div "collaboration" at bounding box center [451, 151] width 57 height 12
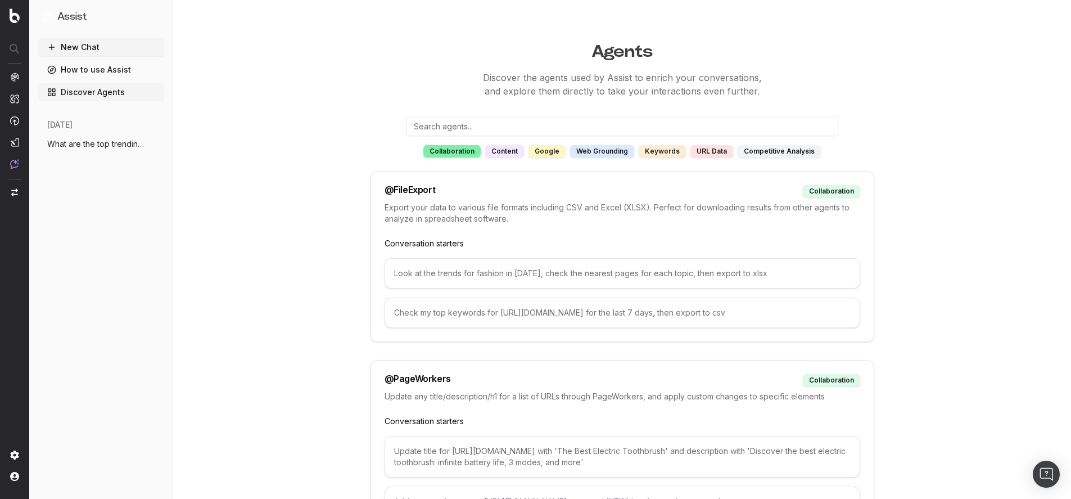
click at [501, 152] on div "content" at bounding box center [504, 151] width 39 height 12
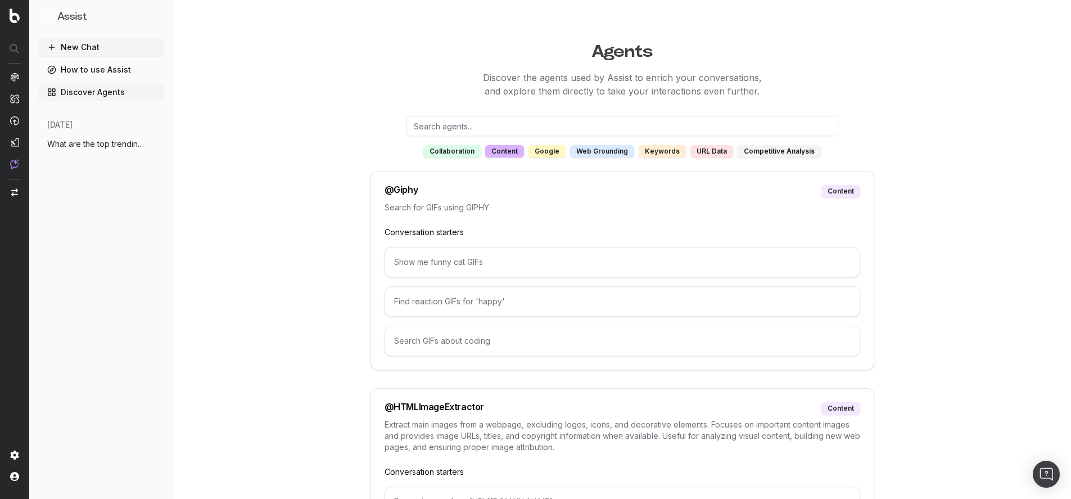
click at [454, 155] on div "collaboration" at bounding box center [451, 151] width 57 height 12
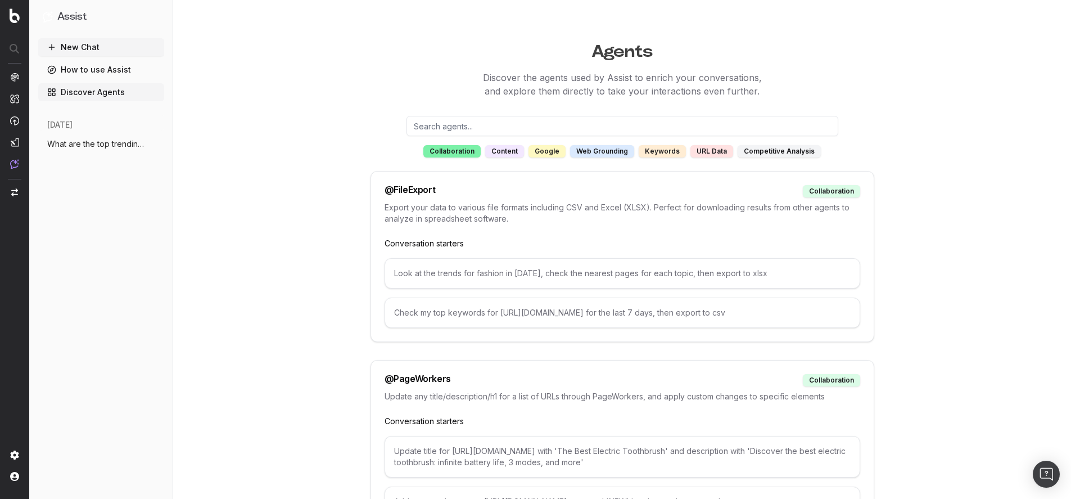
click at [509, 153] on div "content" at bounding box center [504, 151] width 39 height 12
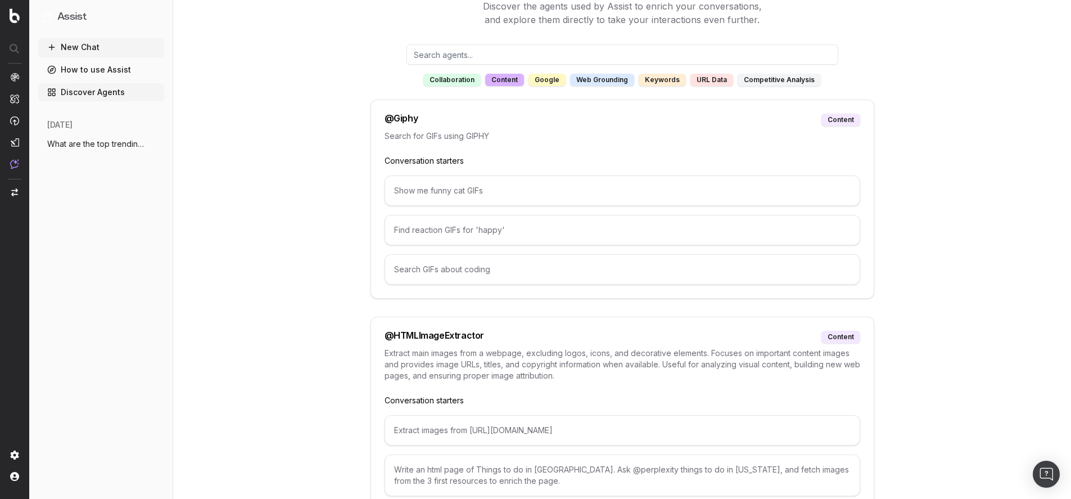
scroll to position [233, 0]
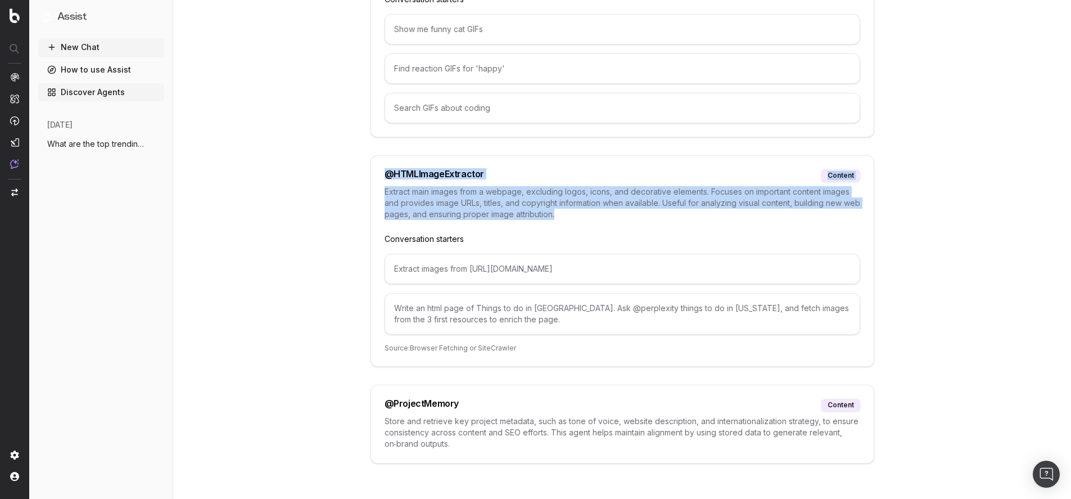
drag, startPoint x: 381, startPoint y: 176, endPoint x: 580, endPoint y: 215, distance: 202.3
click at [579, 215] on div "@ HTMLImageExtractor content Extract main images from a webpage, excluding logo…" at bounding box center [622, 260] width 504 height 211
click at [580, 215] on p "Extract main images from a webpage, excluding logos, icons, and decorative elem…" at bounding box center [623, 203] width 476 height 34
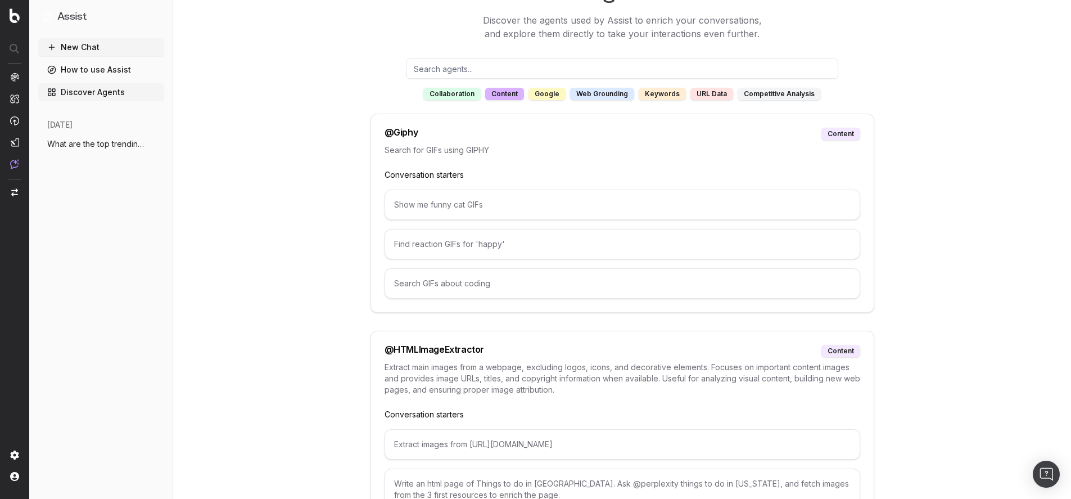
scroll to position [0, 0]
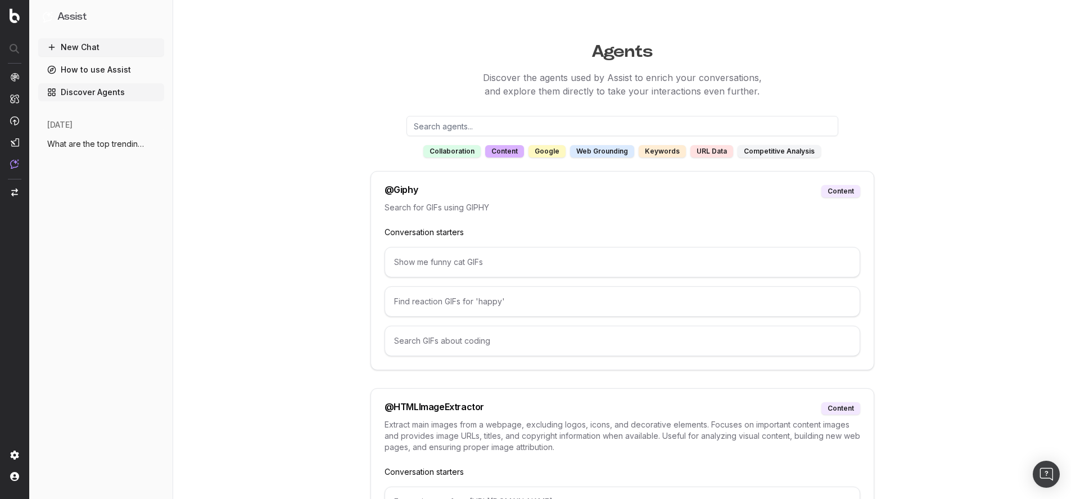
click at [550, 151] on div "google" at bounding box center [546, 151] width 37 height 12
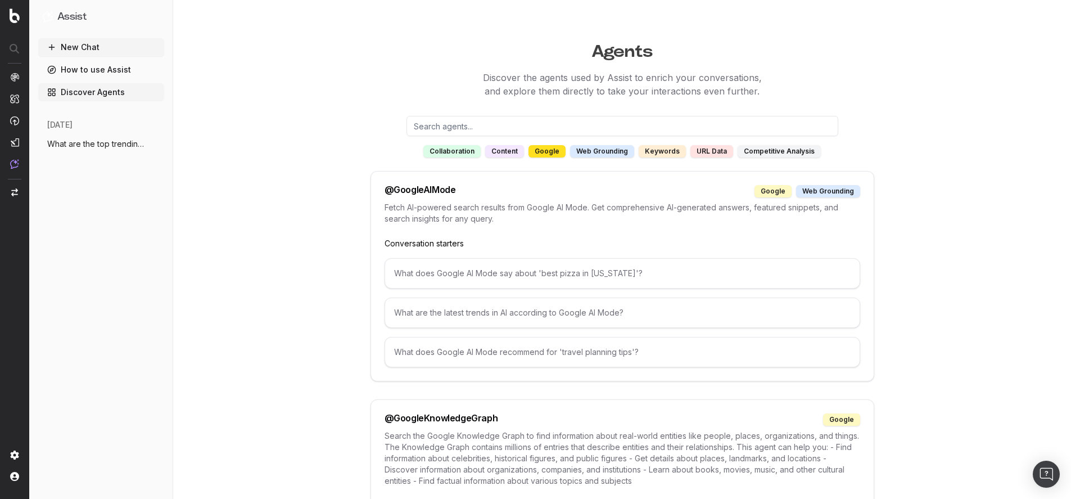
click at [622, 150] on div "web grounding" at bounding box center [602, 151] width 64 height 12
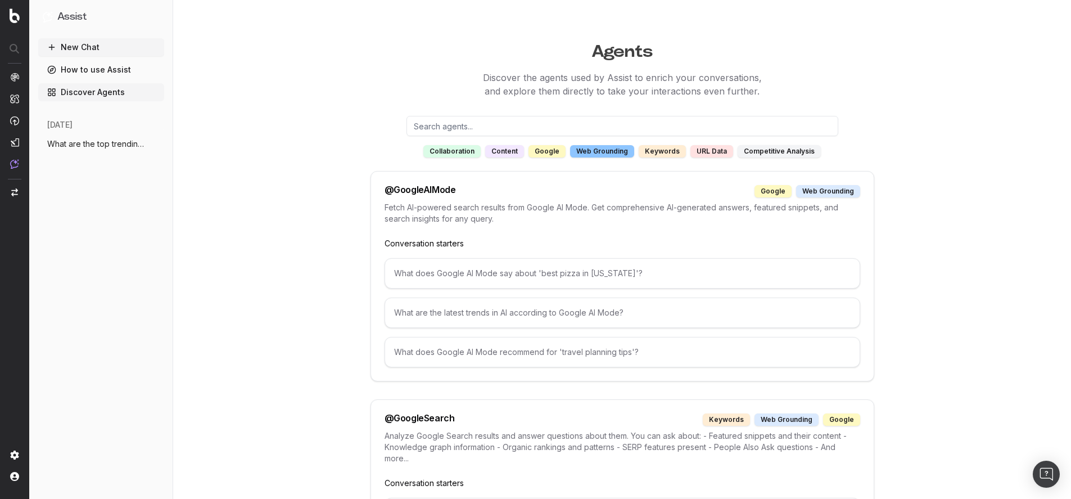
click at [670, 150] on div "keywords" at bounding box center [662, 151] width 47 height 12
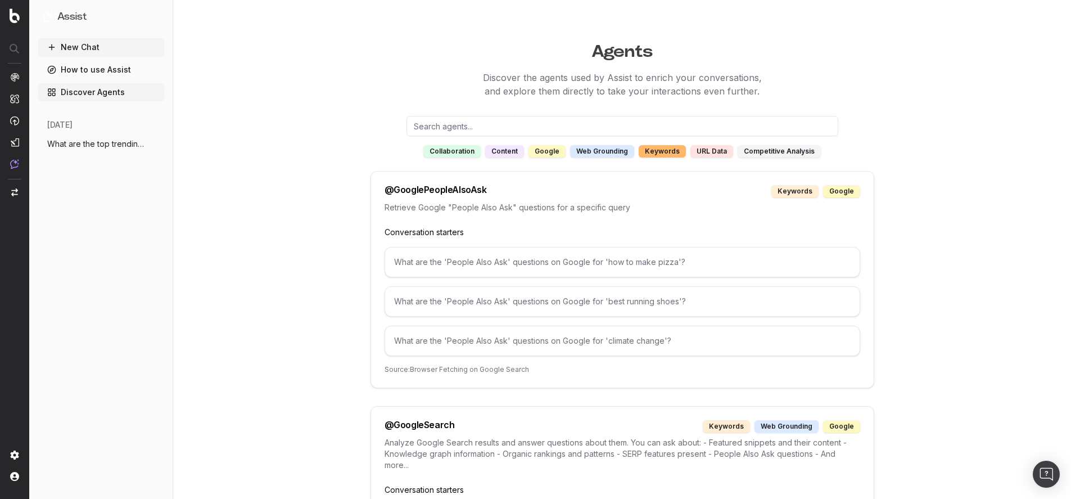
click at [699, 151] on div "URL data" at bounding box center [711, 151] width 43 height 12
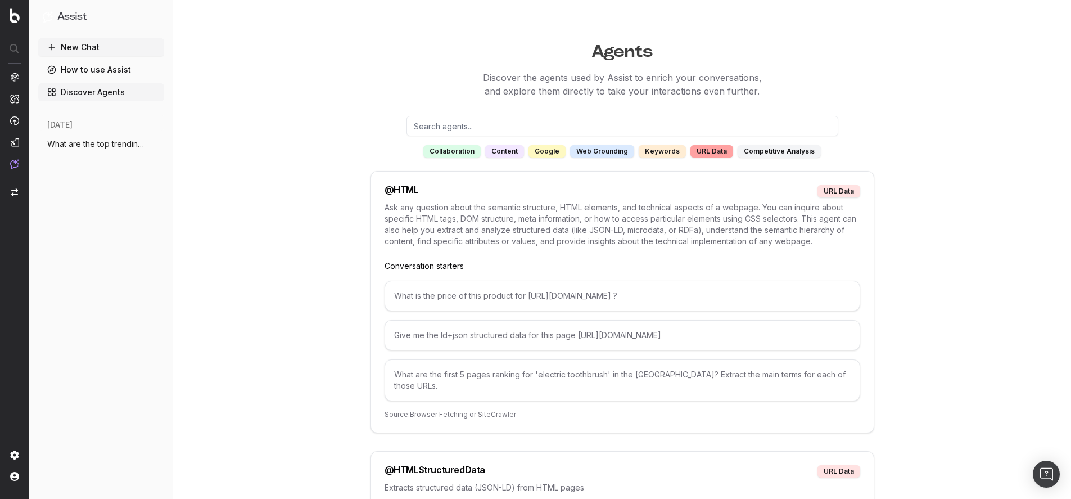
click at [757, 152] on div "competitive analysis" at bounding box center [779, 151] width 83 height 12
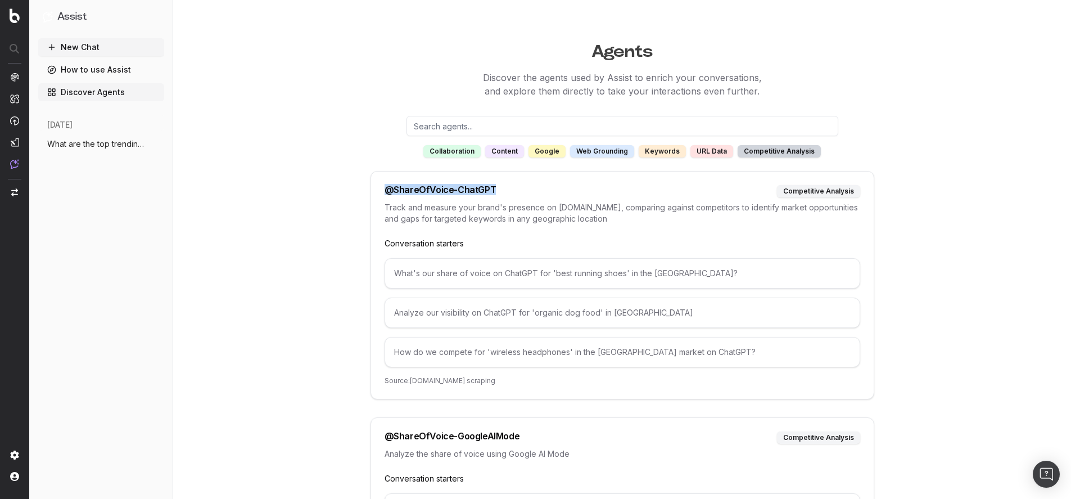
drag, startPoint x: 529, startPoint y: 196, endPoint x: 370, endPoint y: 185, distance: 159.5
click at [370, 185] on div "Agents Discover the agents used by Assist to enrich your conversations, and exp…" at bounding box center [623, 464] width 864 height 856
click at [439, 198] on div "@ ShareOfVoice-ChatGPT competitive analysis Track and measure your brand's pres…" at bounding box center [622, 285] width 504 height 228
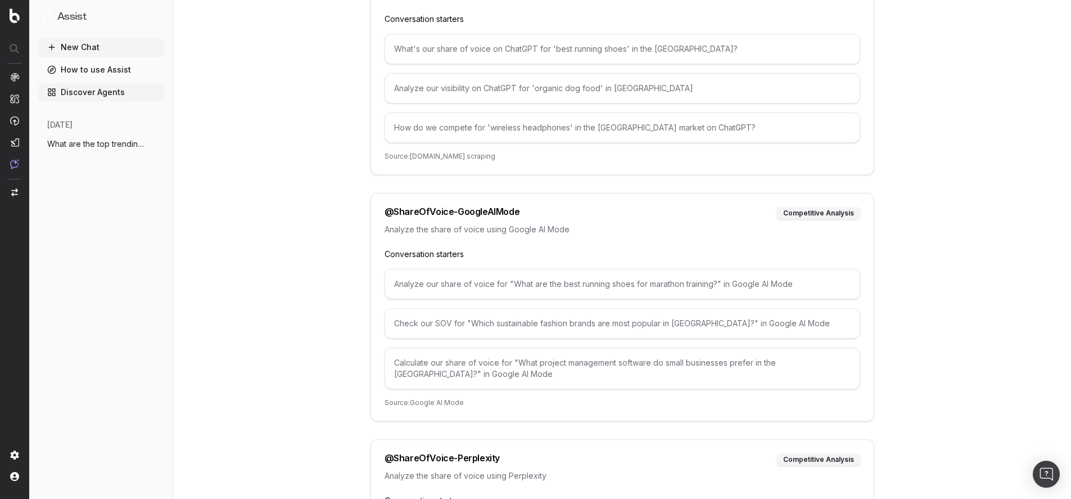
scroll to position [225, 0]
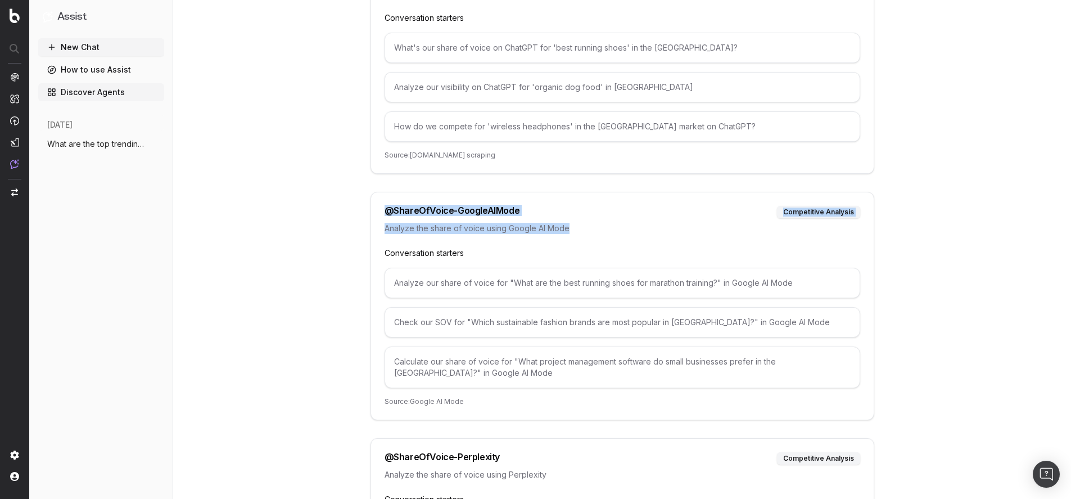
drag, startPoint x: 381, startPoint y: 203, endPoint x: 563, endPoint y: 241, distance: 186.1
click at [559, 243] on div "@ ShareOfVoice-GoogleAIMode competitive analysis Analyze the share of voice usi…" at bounding box center [622, 306] width 504 height 228
click at [563, 241] on div "Analyze the share of voice using Google AI Mode" at bounding box center [623, 235] width 476 height 25
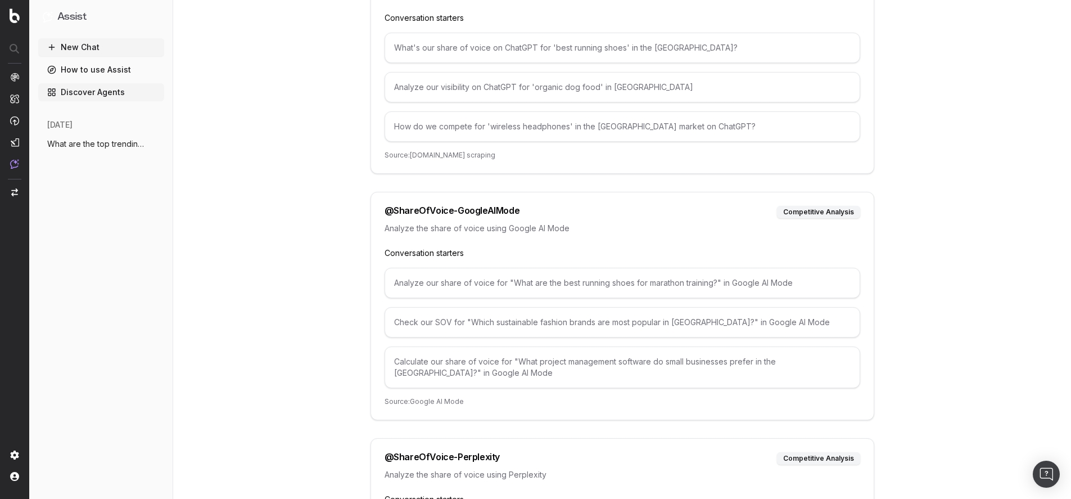
click at [455, 287] on div "Analyze our share of voice for "What are the best running shoes for marathon tr…" at bounding box center [623, 283] width 476 height 30
click at [456, 281] on div "Analyze our share of voice for "What are the best running shoes for marathon tr…" at bounding box center [623, 283] width 476 height 30
copy div "Analyze our share of voice for "What are the best running shoes for marathon tr…"
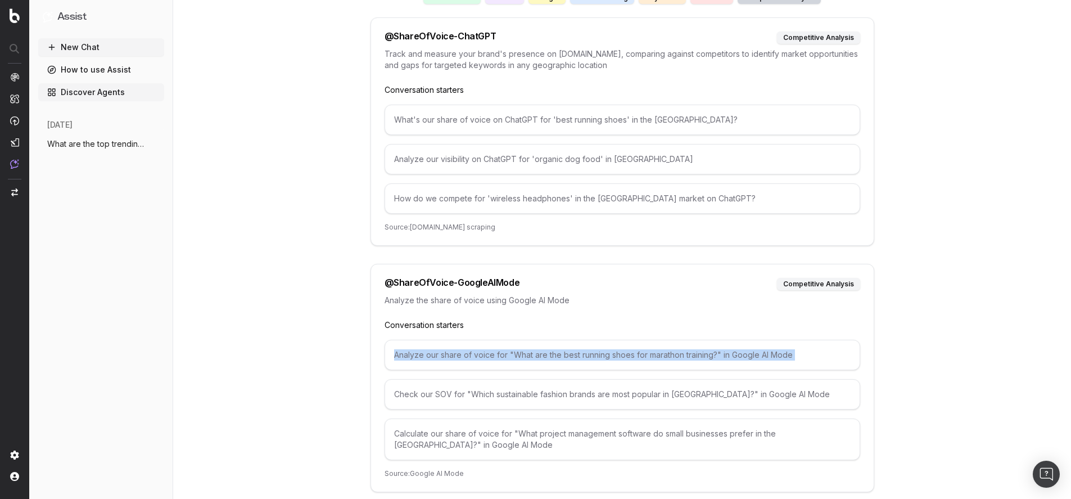
scroll to position [122, 0]
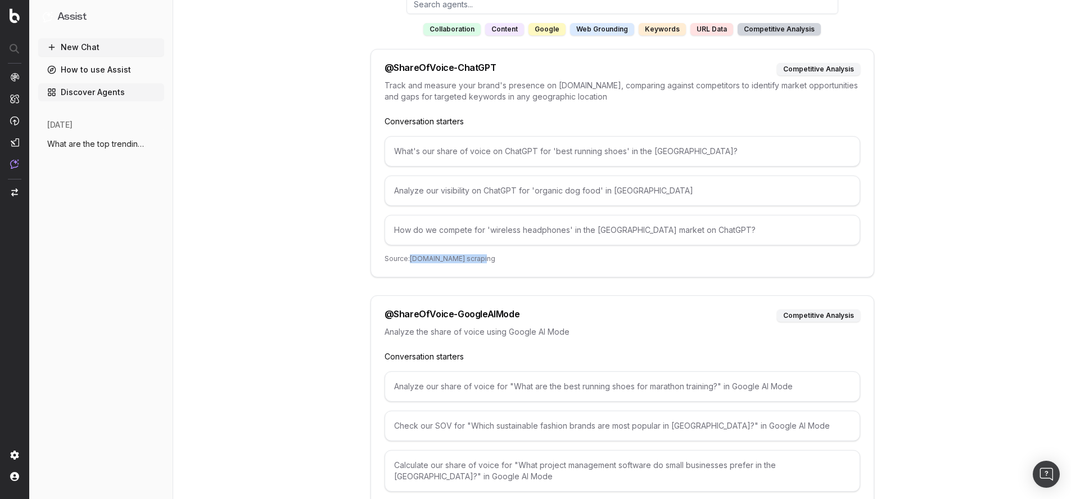
drag, startPoint x: 497, startPoint y: 259, endPoint x: 410, endPoint y: 256, distance: 87.2
click at [410, 256] on p "Source: ChatGPT.com scraping" at bounding box center [623, 258] width 476 height 9
click at [413, 256] on p "Source: ChatGPT.com scraping" at bounding box center [623, 258] width 476 height 9
click at [780, 26] on div "competitive analysis" at bounding box center [779, 29] width 83 height 12
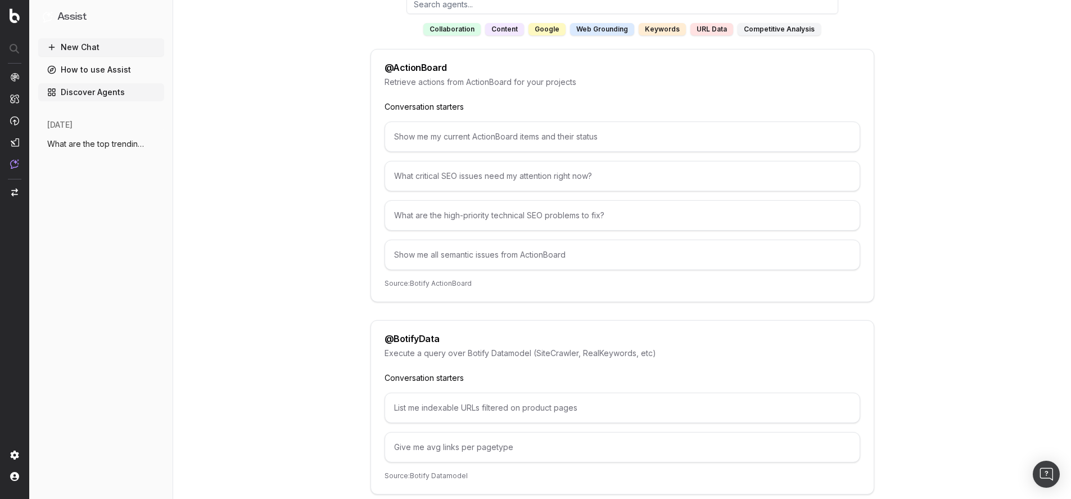
click at [780, 29] on div "competitive analysis" at bounding box center [779, 29] width 83 height 12
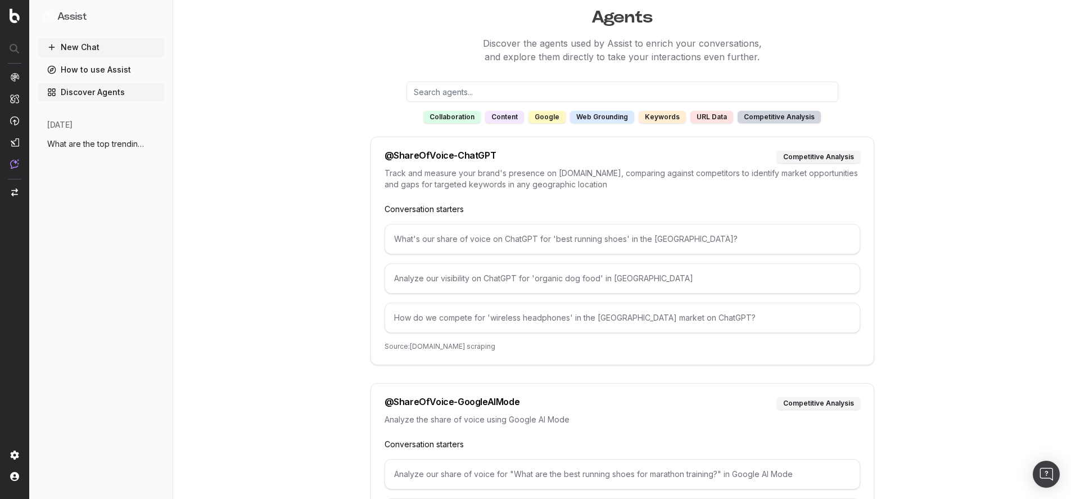
scroll to position [0, 0]
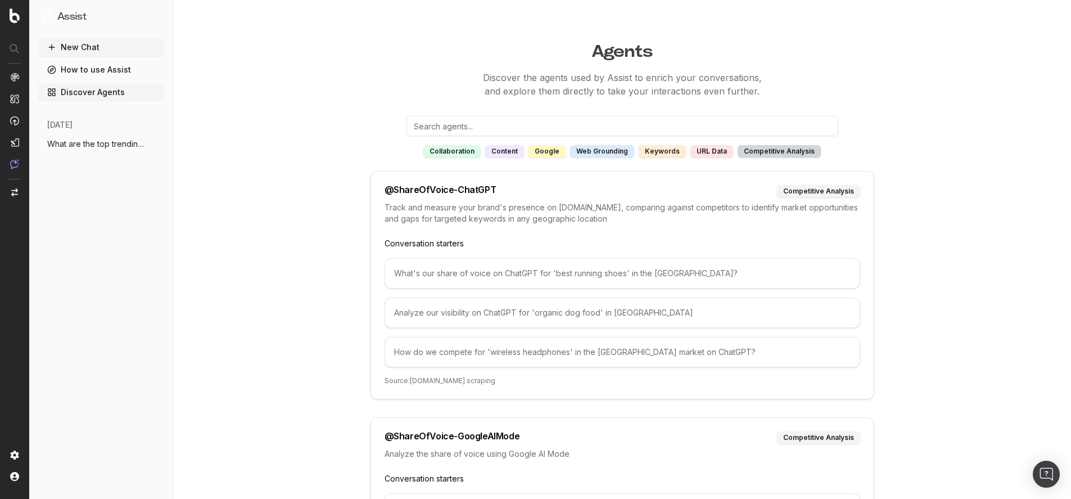
click at [457, 148] on div "collaboration" at bounding box center [451, 151] width 57 height 12
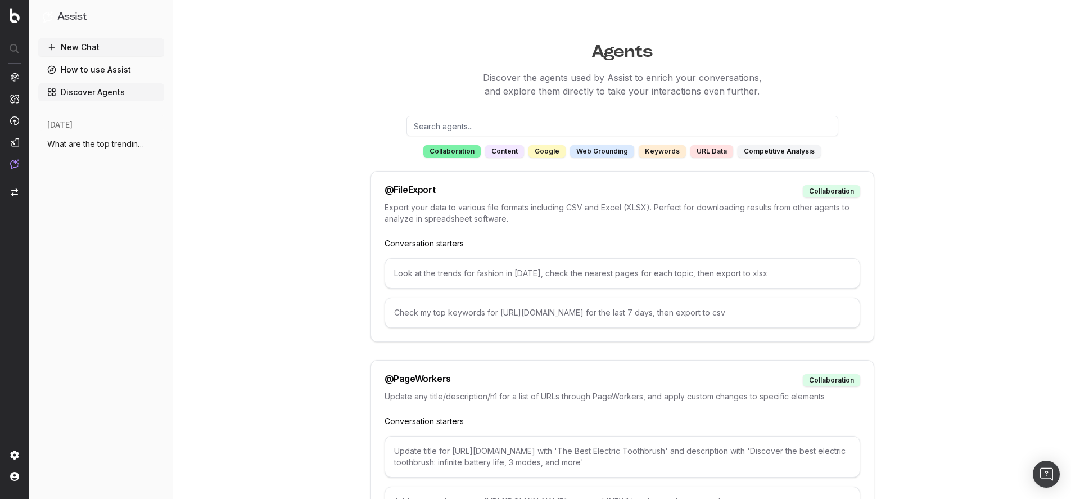
click at [458, 149] on div "collaboration" at bounding box center [451, 151] width 57 height 12
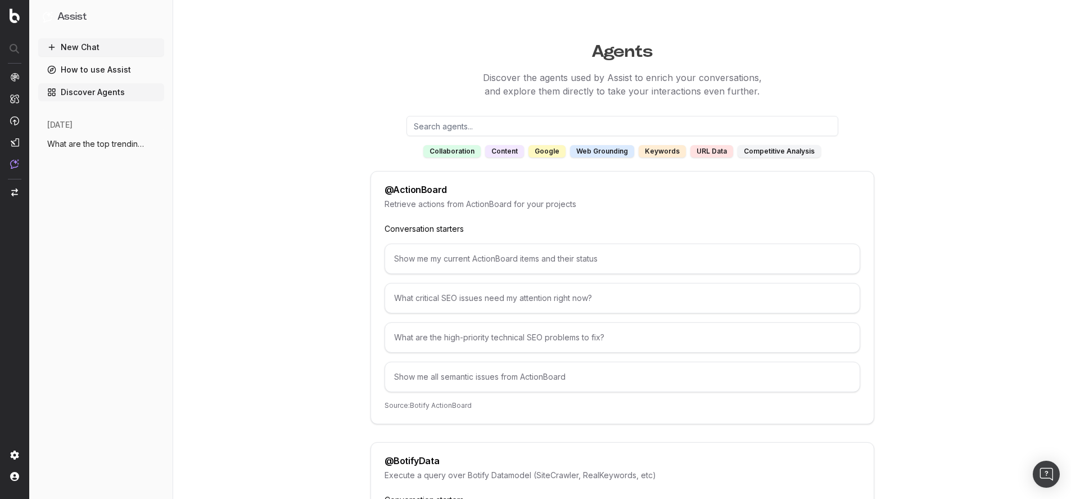
click at [431, 127] on input "text" at bounding box center [622, 126] width 432 height 20
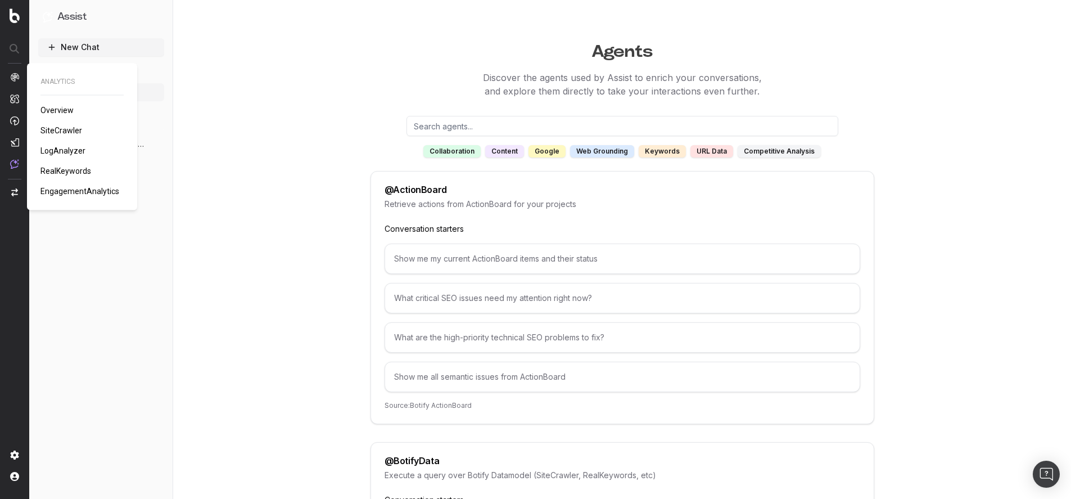
click at [70, 151] on span "LogAnalyzer" at bounding box center [62, 150] width 45 height 9
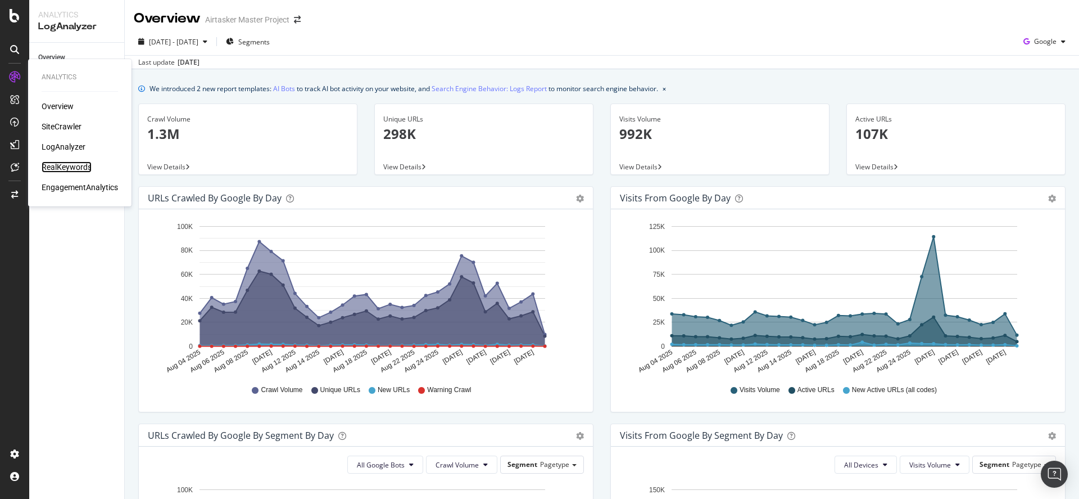
click at [58, 170] on div "RealKeywords" at bounding box center [67, 166] width 50 height 11
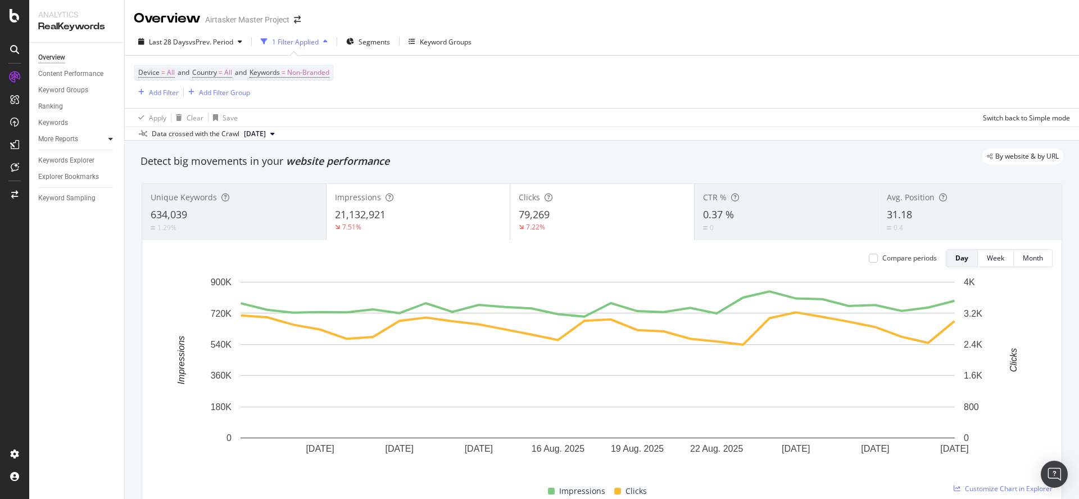
click at [110, 141] on icon at bounding box center [111, 138] width 4 height 7
click at [111, 141] on icon at bounding box center [111, 138] width 4 height 7
click at [279, 196] on div "Unique Keywords" at bounding box center [234, 197] width 167 height 11
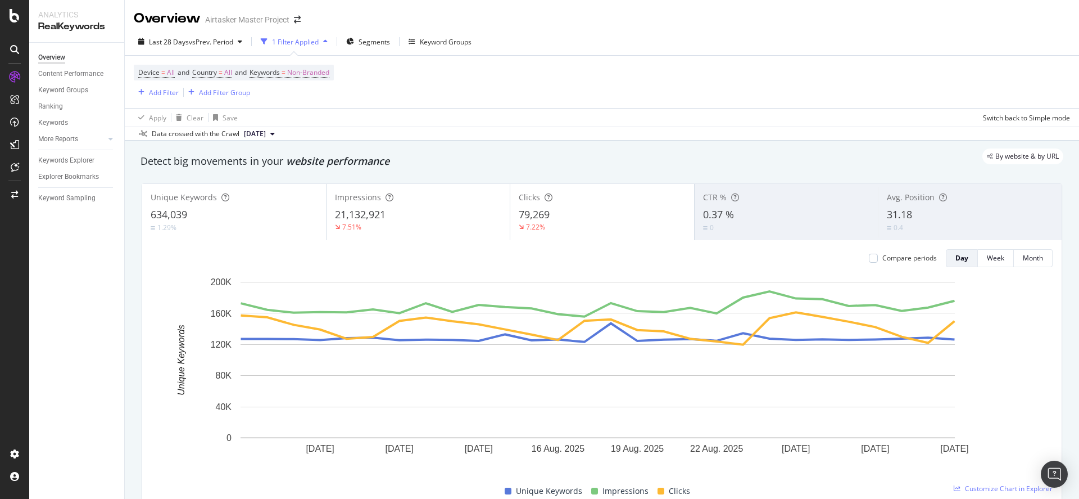
click at [233, 214] on div "634,039" at bounding box center [234, 214] width 167 height 15
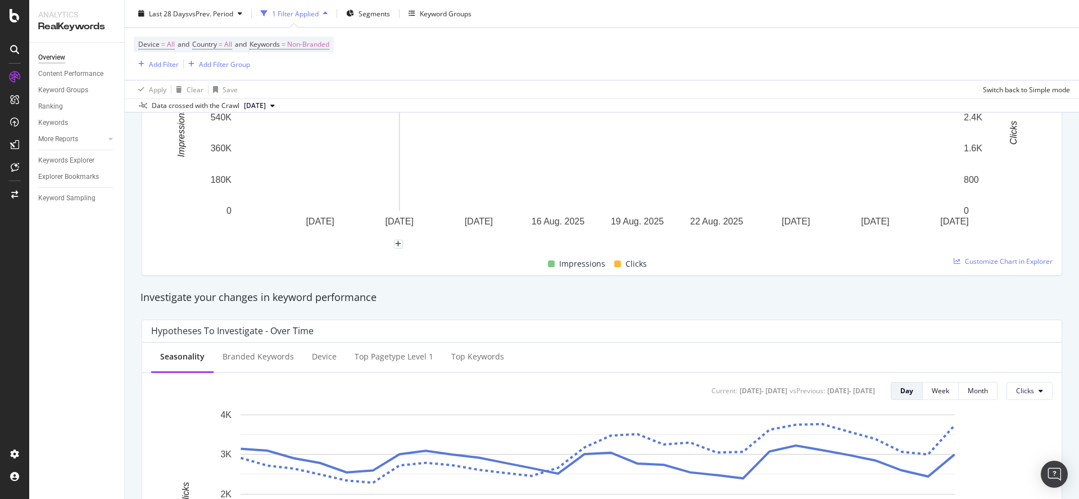
scroll to position [298, 0]
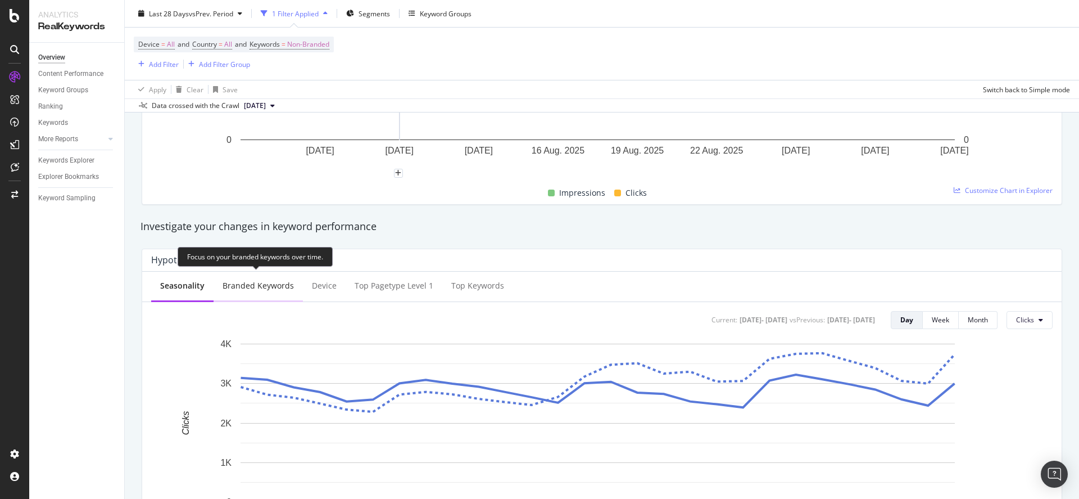
click at [255, 291] on div "Branded Keywords" at bounding box center [258, 285] width 71 height 11
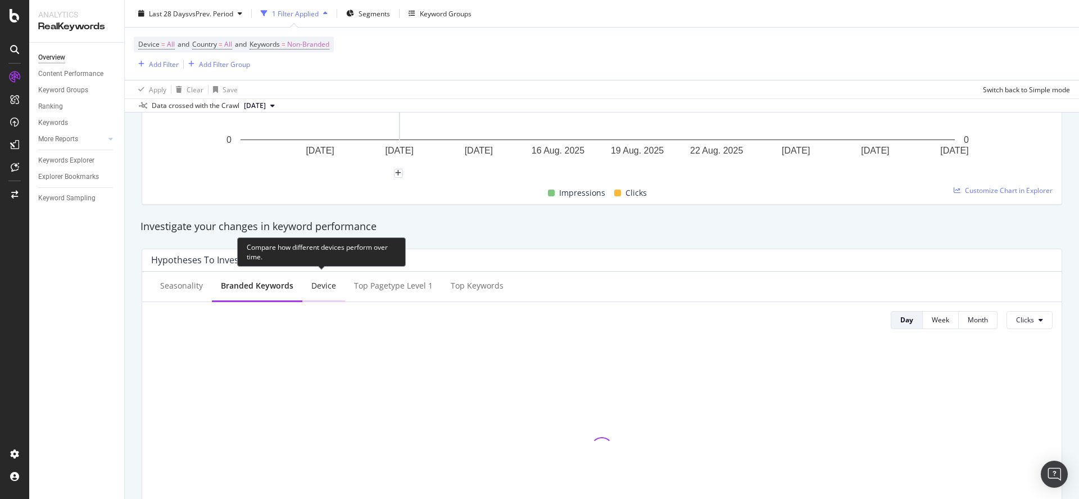
click at [314, 293] on div "Device" at bounding box center [323, 286] width 43 height 31
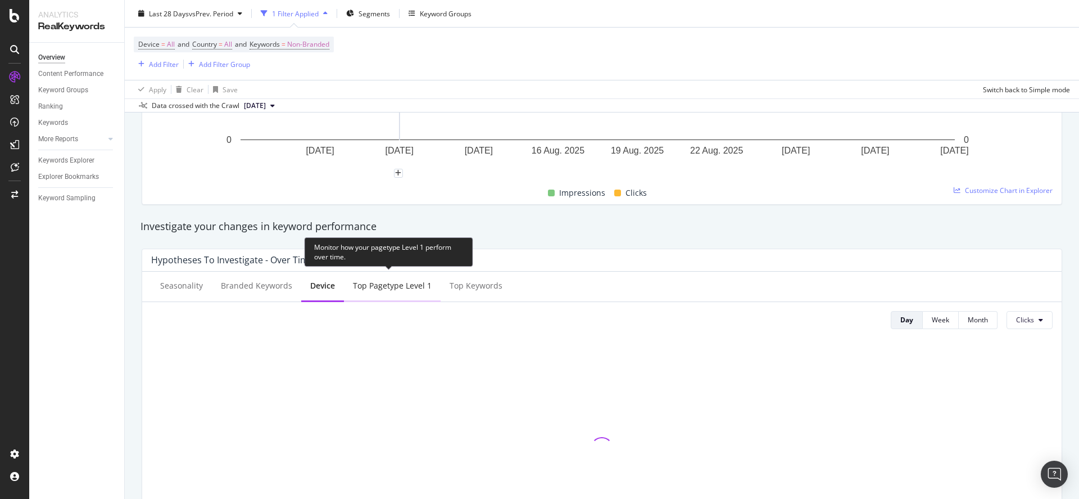
click at [373, 292] on div "Top pagetype Level 1" at bounding box center [392, 286] width 97 height 31
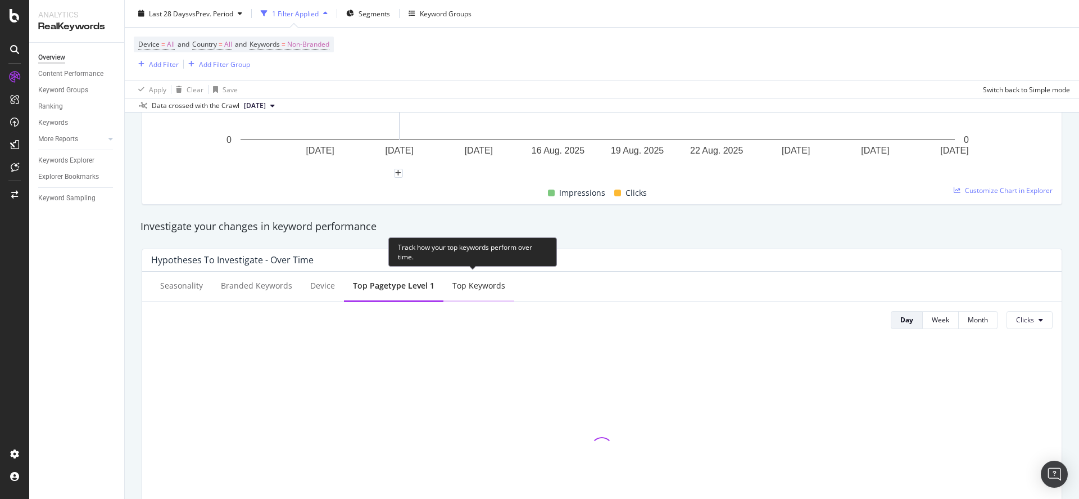
click at [448, 291] on div "Top Keywords" at bounding box center [479, 286] width 71 height 31
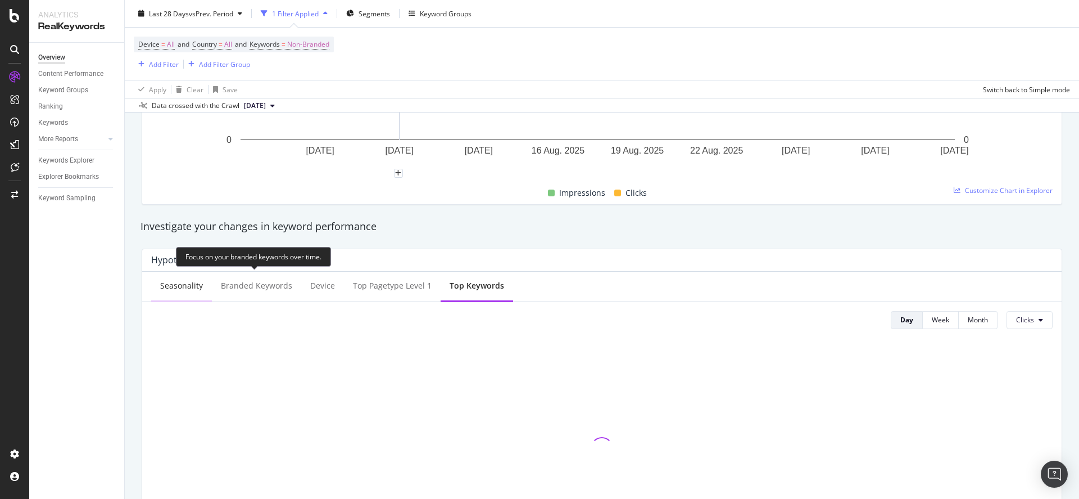
click at [190, 293] on div "Seasonality" at bounding box center [181, 286] width 61 height 31
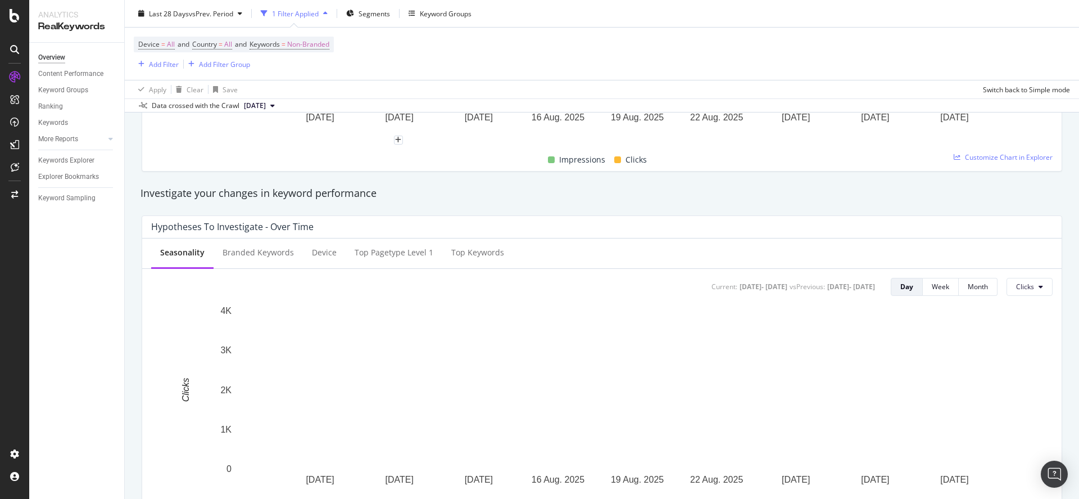
scroll to position [369, 0]
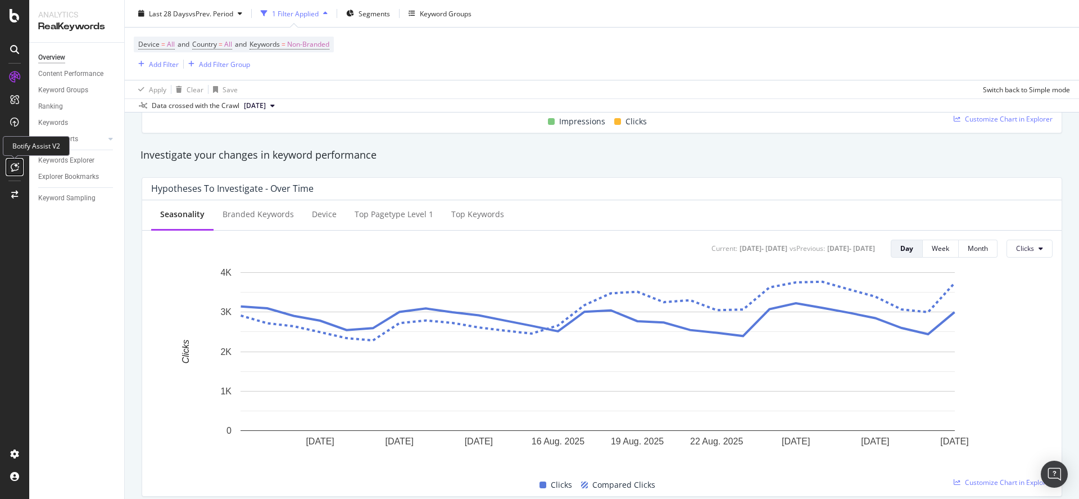
click at [17, 168] on icon at bounding box center [15, 166] width 8 height 9
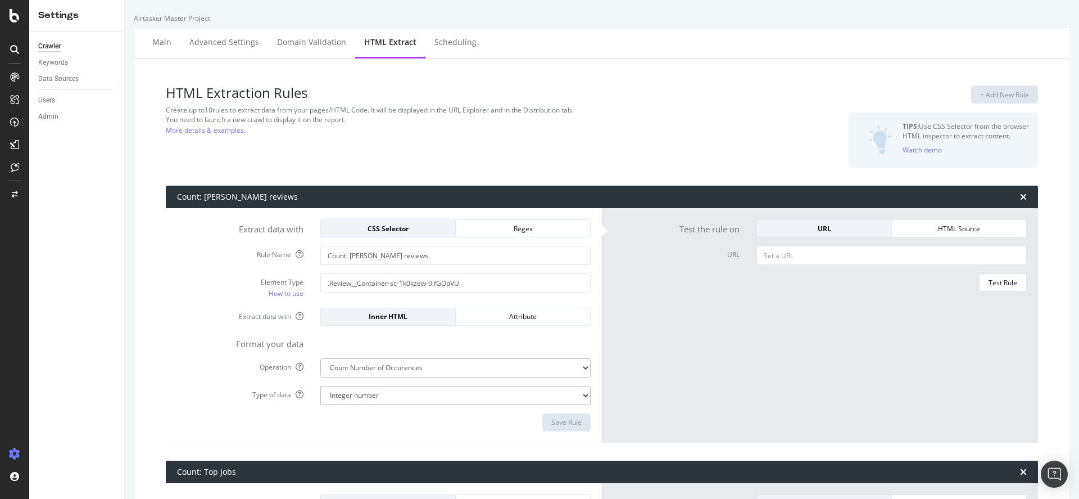
select select "count"
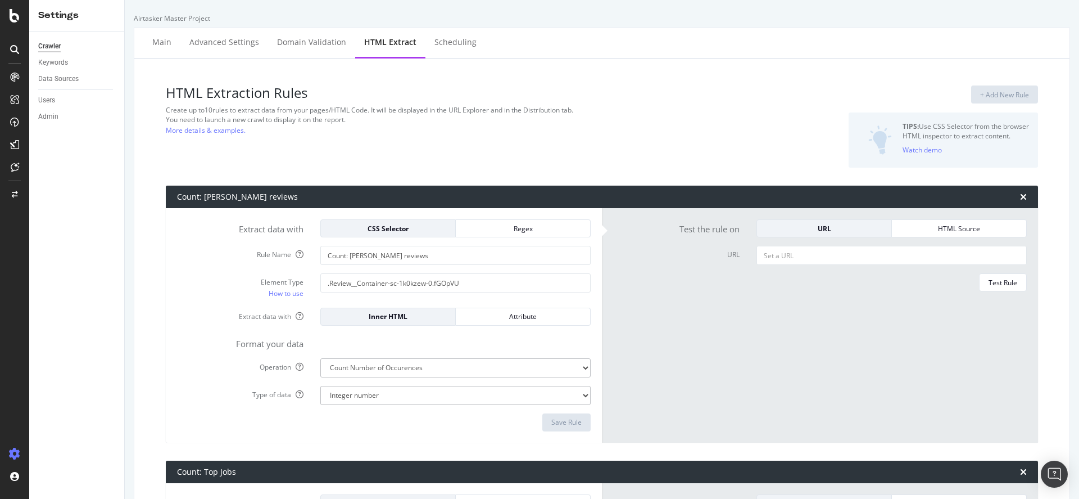
select select "exist"
select select "count"
select select "exist"
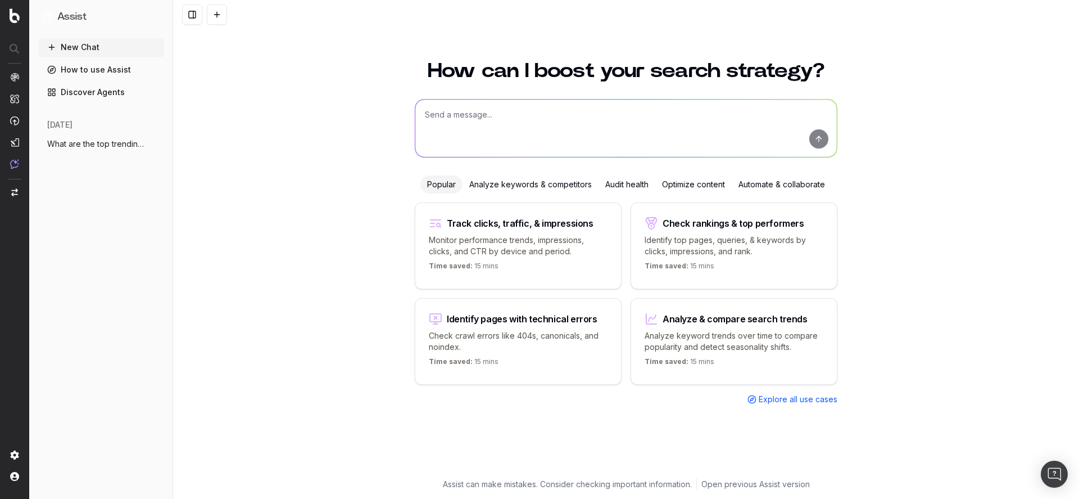
click at [89, 93] on link "Discover Agents" at bounding box center [101, 92] width 126 height 18
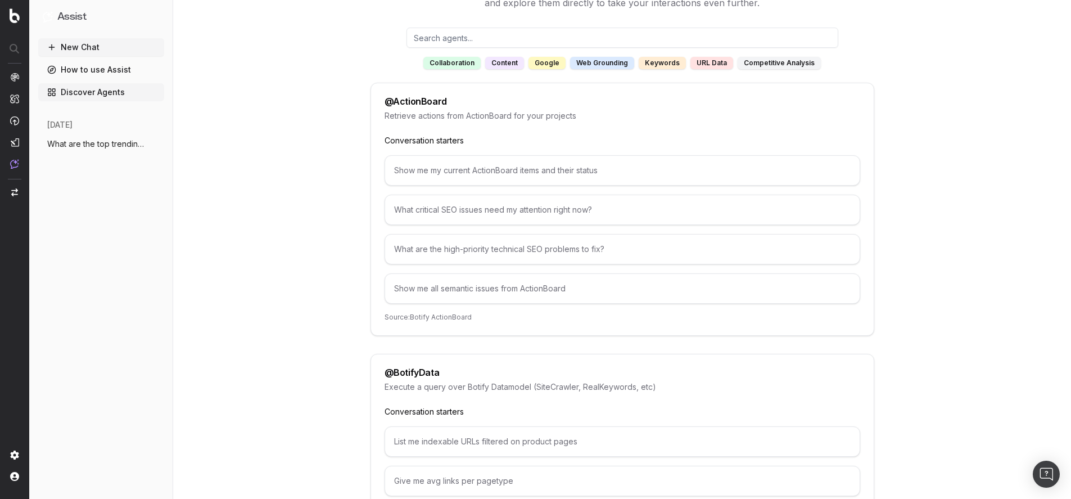
scroll to position [95, 0]
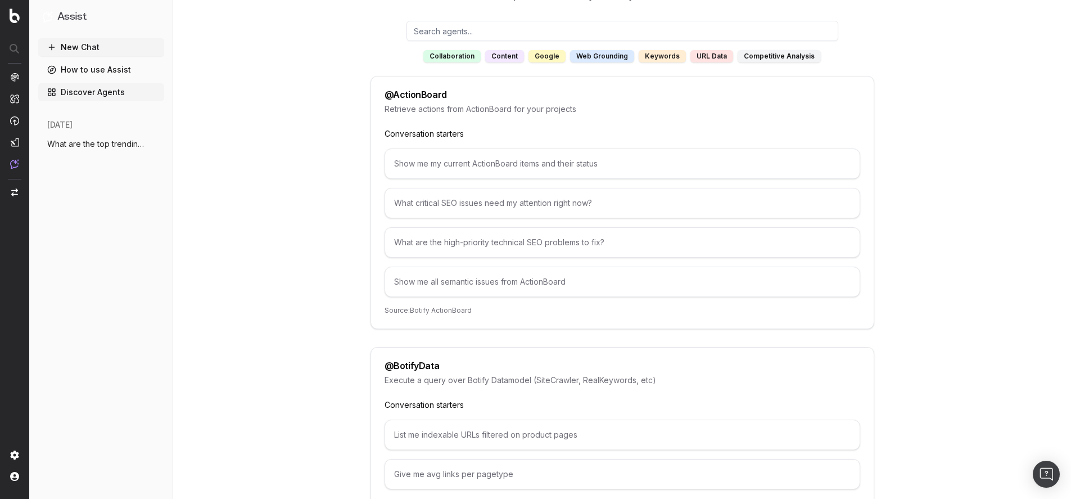
click at [451, 279] on div "Show me all semantic issues from ActionBoard" at bounding box center [623, 281] width 476 height 30
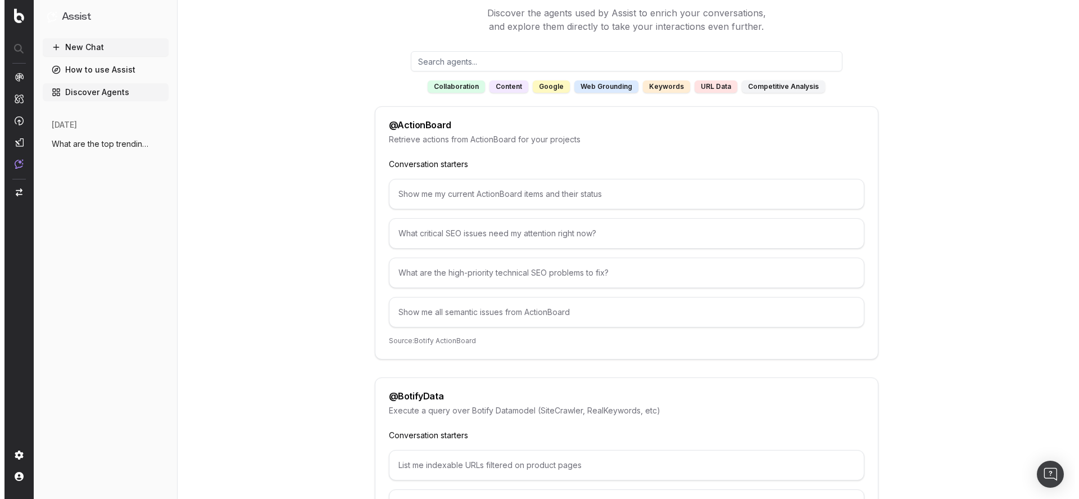
scroll to position [0, 0]
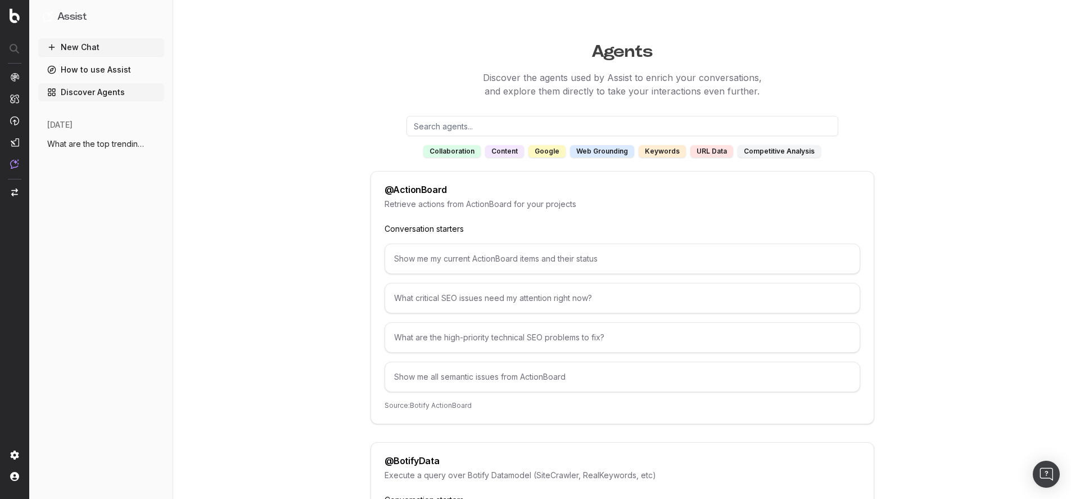
click at [101, 140] on span "What are the top trending topics for Cle" at bounding box center [96, 143] width 99 height 11
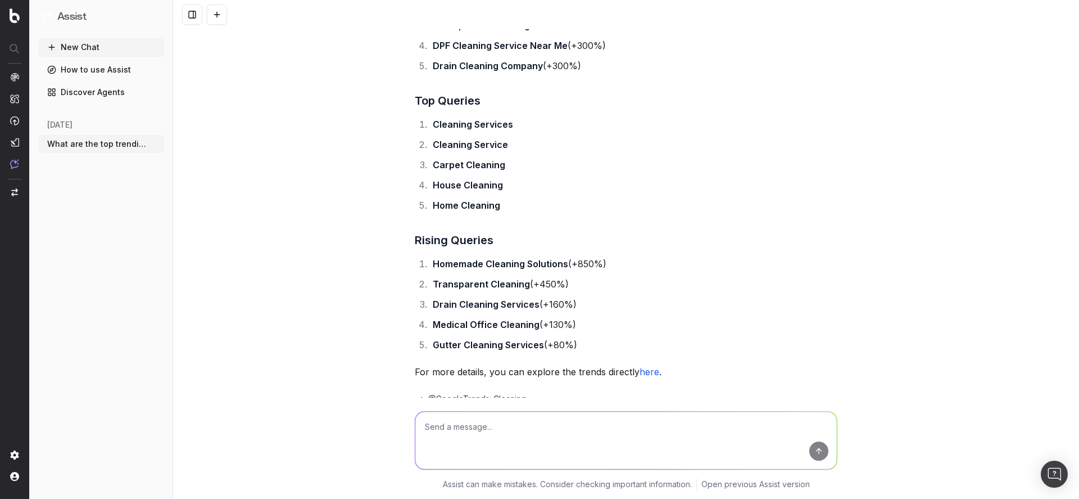
scroll to position [128, 0]
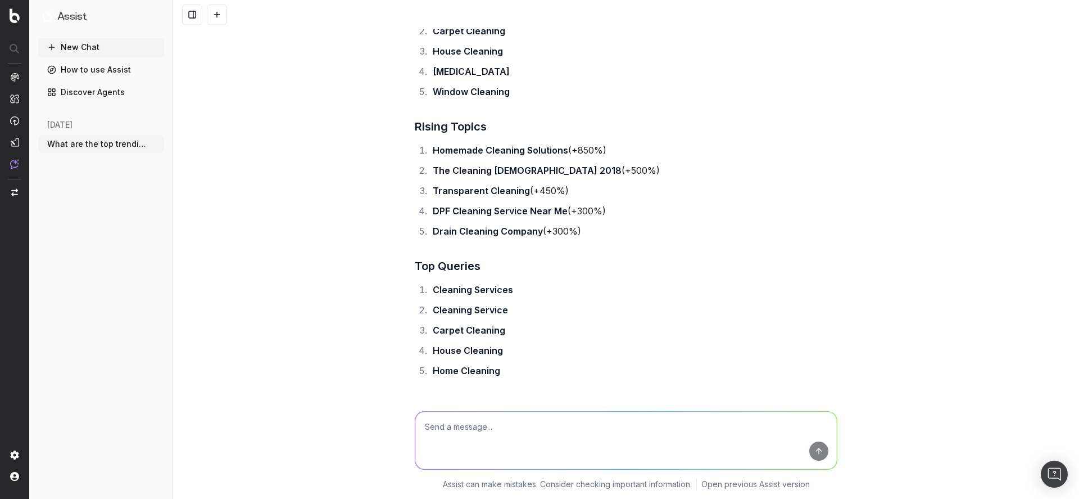
click at [85, 92] on link "Discover Agents" at bounding box center [101, 92] width 126 height 18
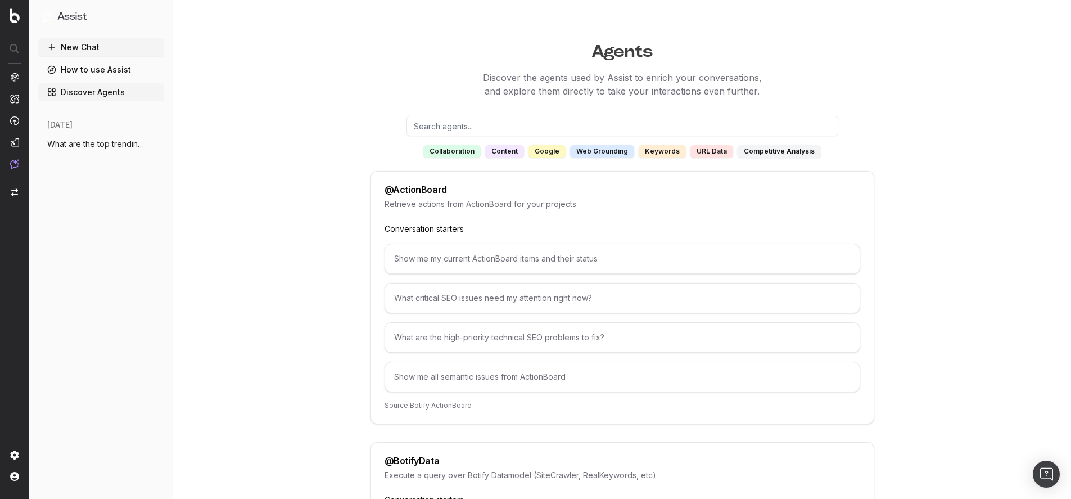
click at [107, 48] on button "New Chat" at bounding box center [101, 47] width 126 height 18
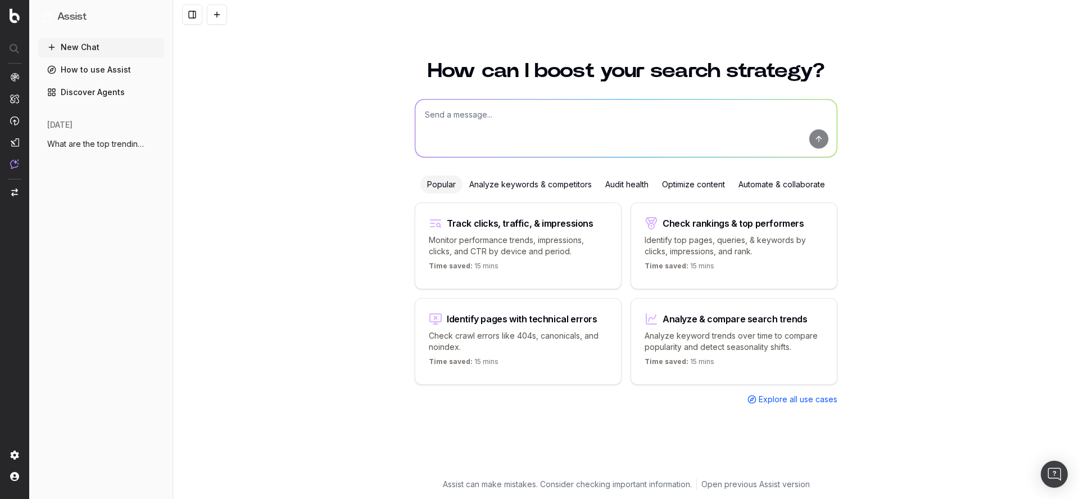
click at [576, 180] on div "Analyze keywords & competitors" at bounding box center [531, 184] width 136 height 18
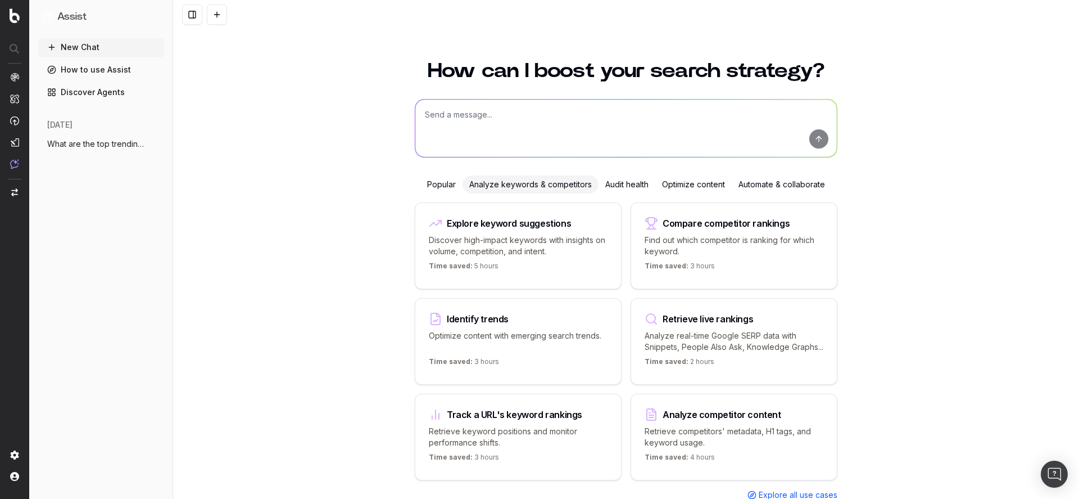
scroll to position [44, 0]
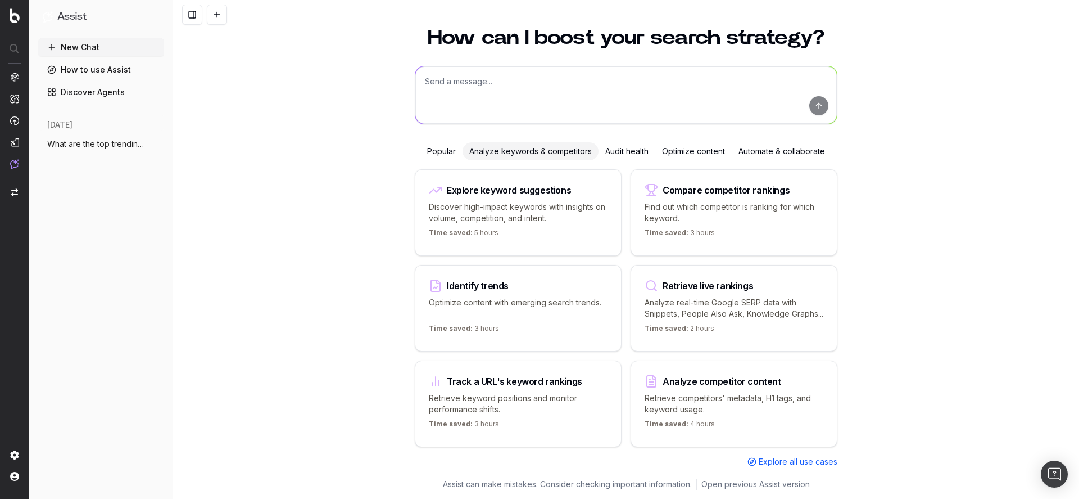
click at [635, 142] on div "Audit health" at bounding box center [627, 151] width 57 height 18
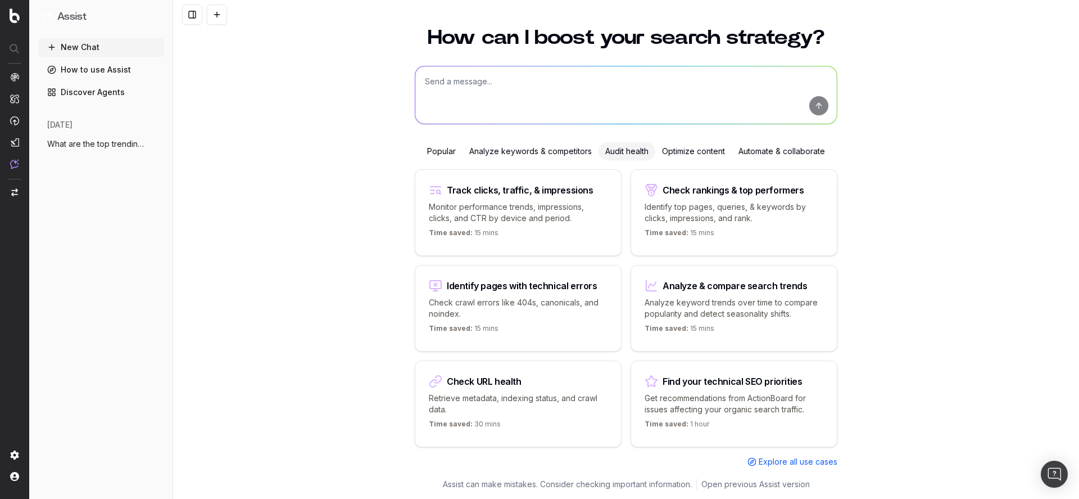
click at [703, 155] on div "Optimize content" at bounding box center [694, 151] width 76 height 18
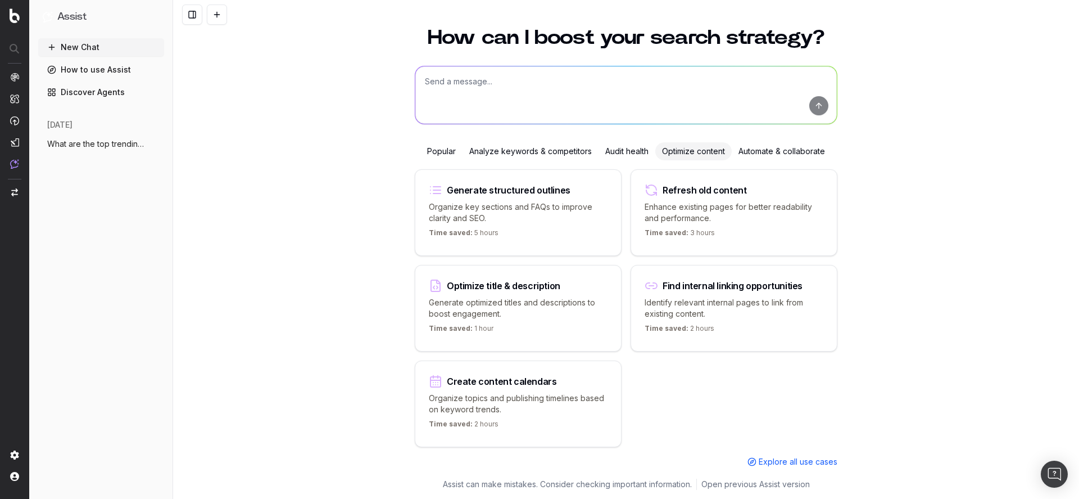
click at [781, 152] on div "Automate & collaborate" at bounding box center [782, 151] width 100 height 18
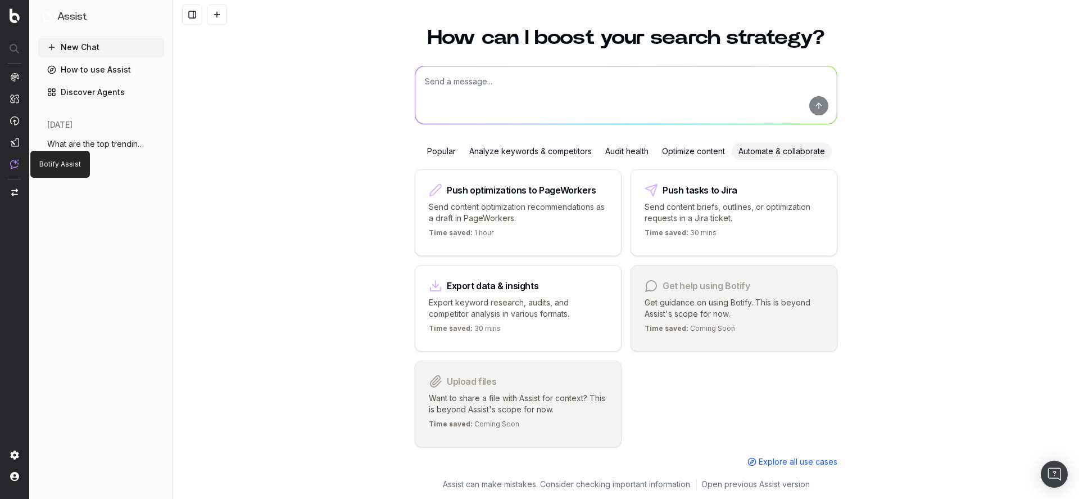
click at [14, 164] on img at bounding box center [14, 164] width 9 height 10
click at [446, 151] on div "Popular" at bounding box center [442, 151] width 42 height 18
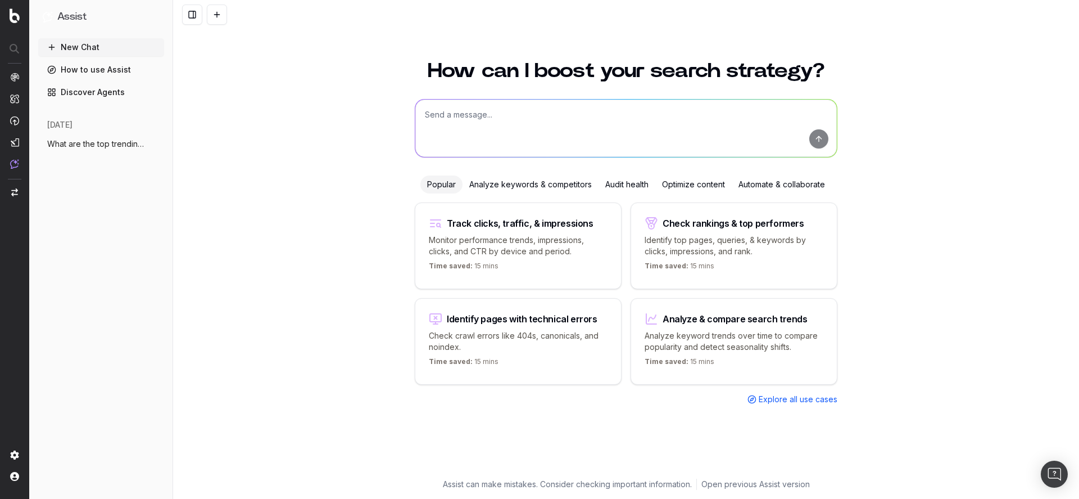
scroll to position [0, 0]
click at [725, 186] on div "Optimize content" at bounding box center [694, 184] width 76 height 18
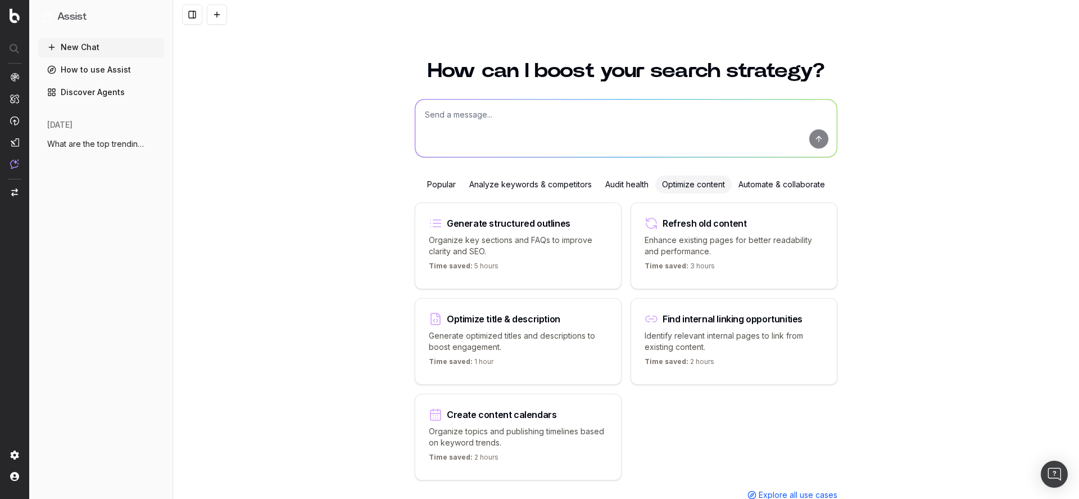
scroll to position [33, 0]
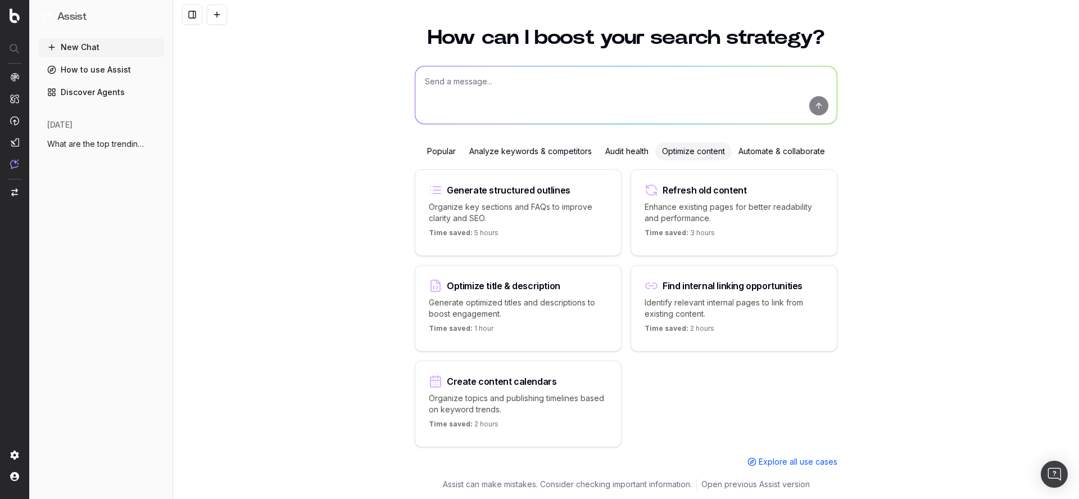
click at [439, 151] on div "Popular" at bounding box center [442, 151] width 42 height 18
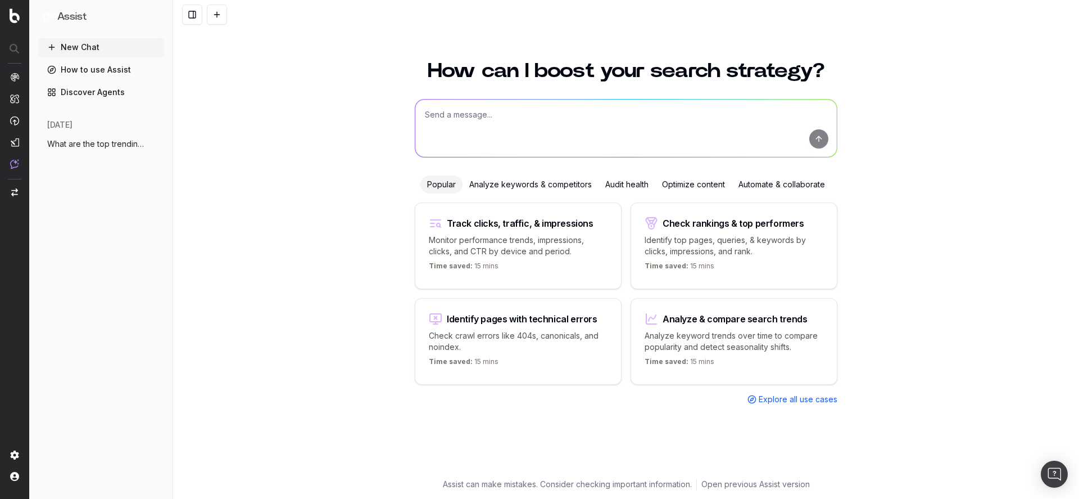
scroll to position [0, 0]
click at [103, 146] on span "What are the top trending topics for Cle" at bounding box center [96, 143] width 99 height 11
